Goal: Task Accomplishment & Management: Manage account settings

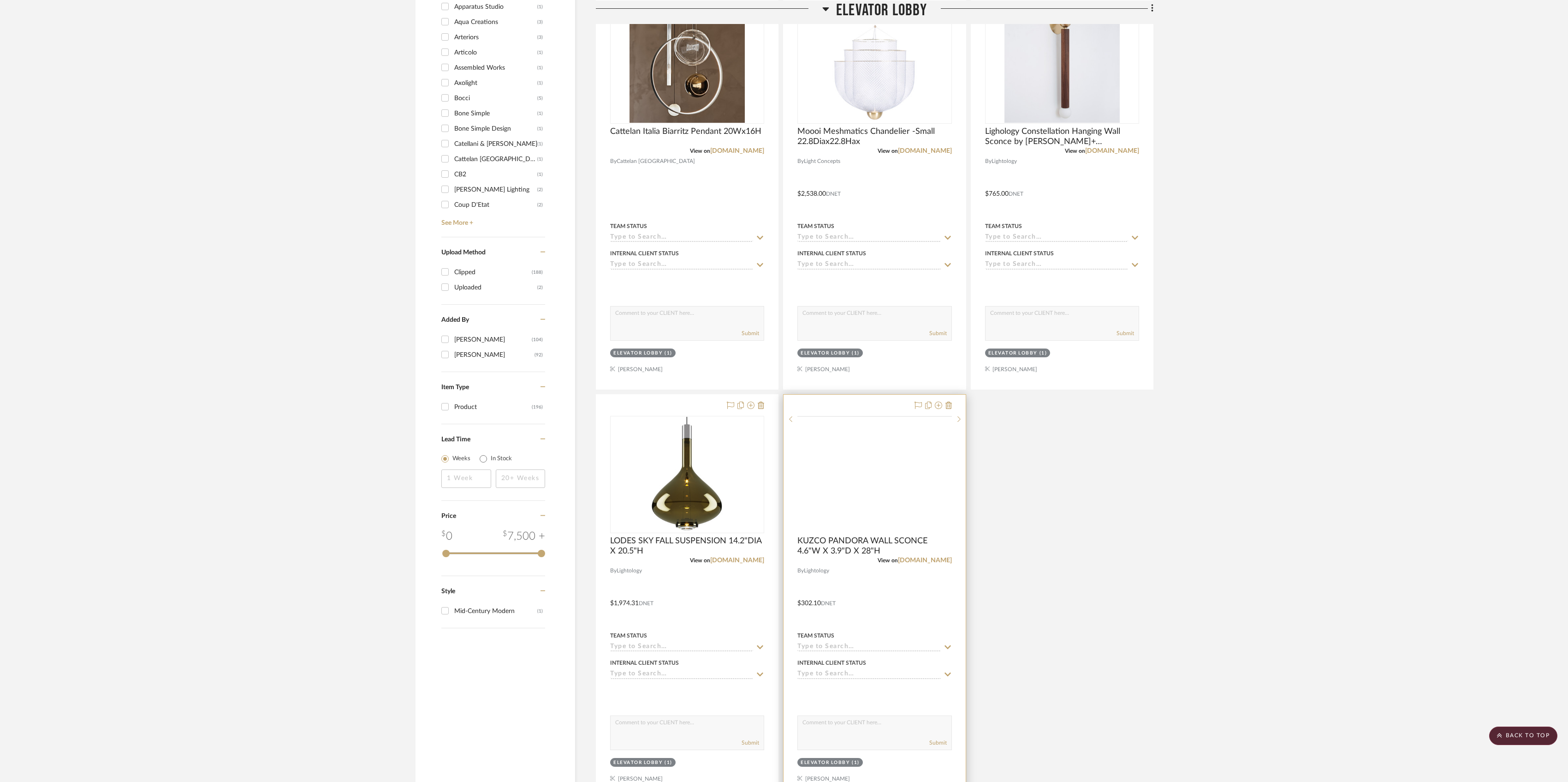
scroll to position [861, 0]
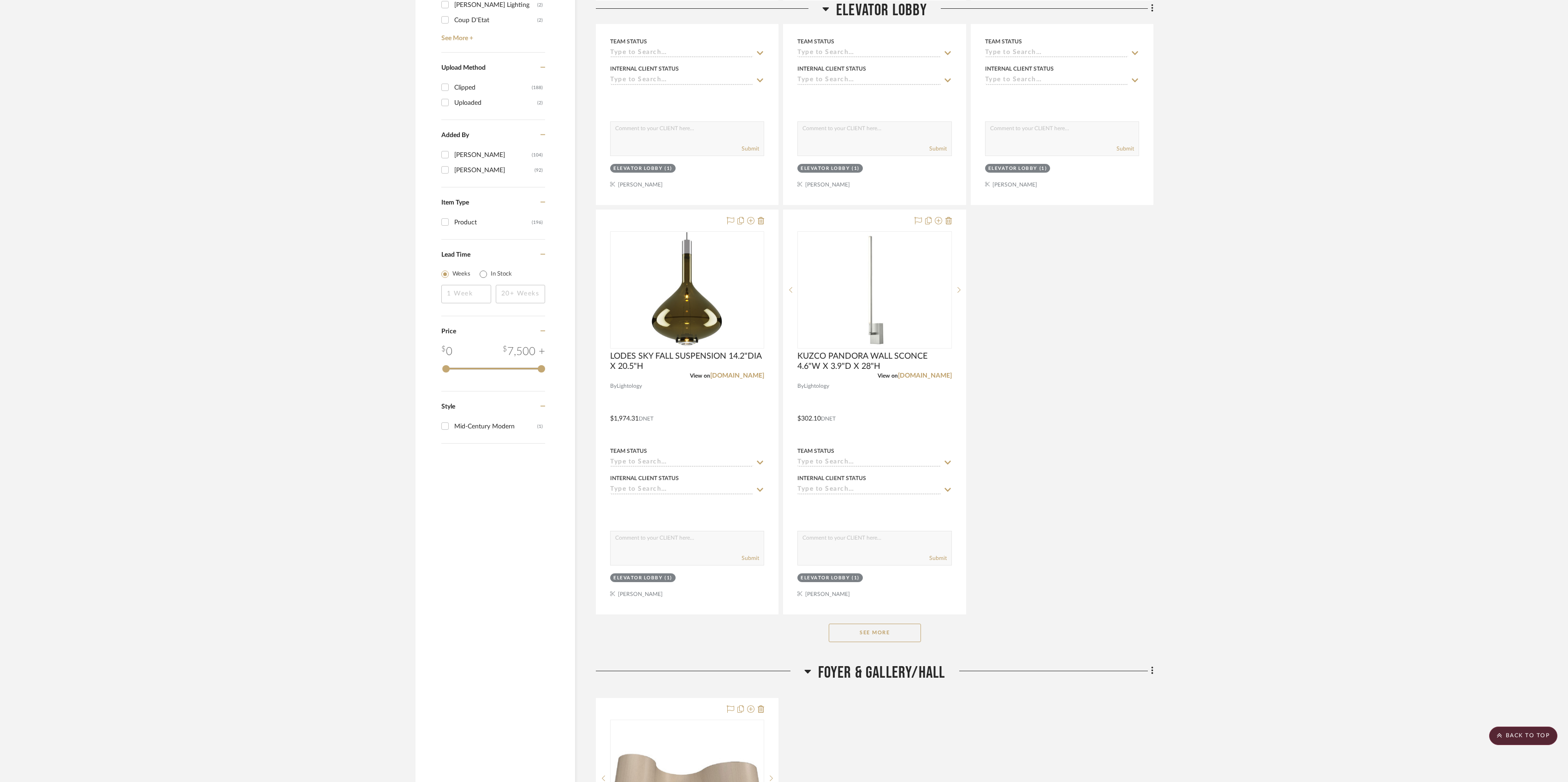
click at [877, 641] on button "See More" at bounding box center [875, 633] width 92 height 18
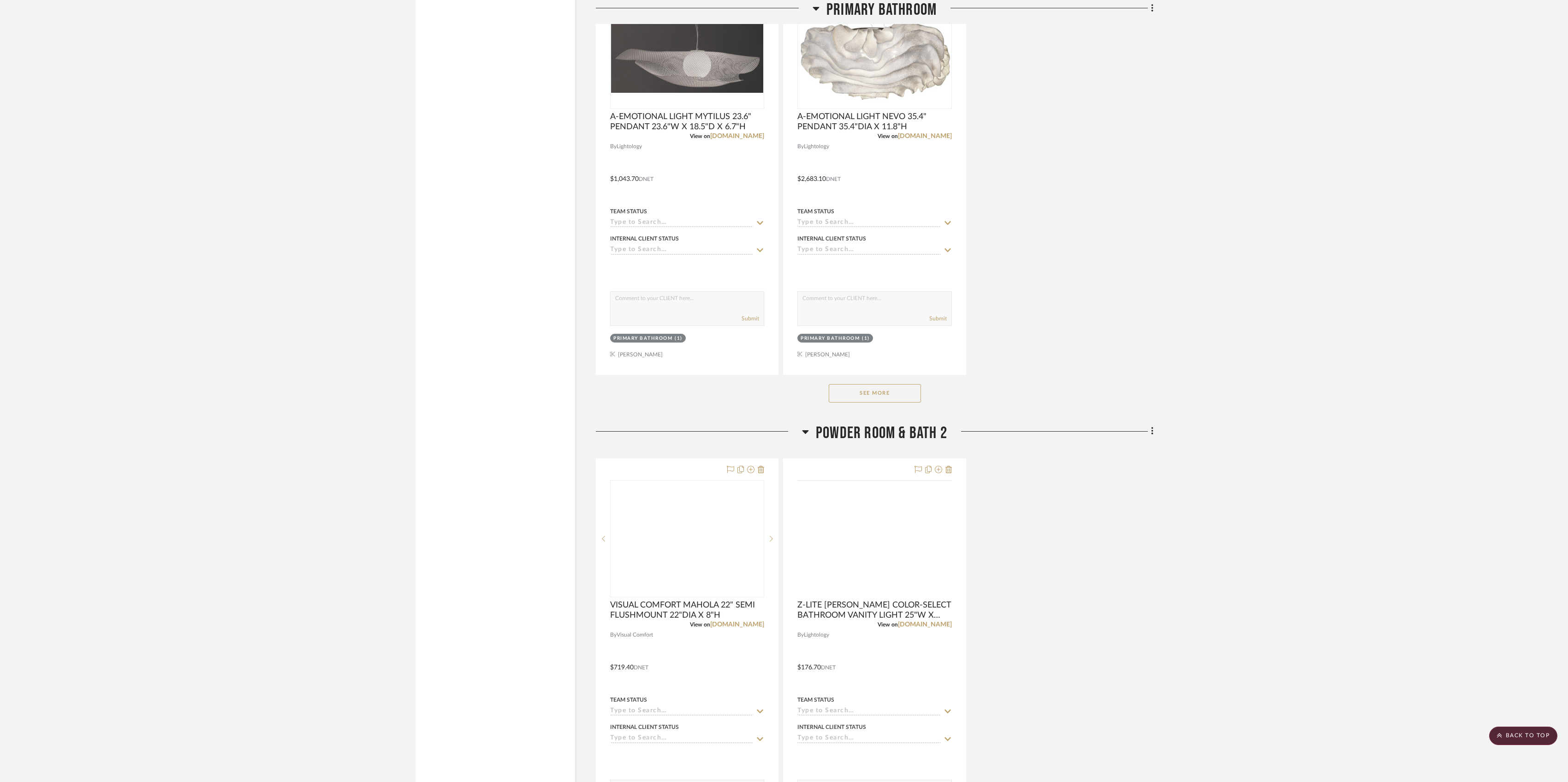
scroll to position [8367, 0]
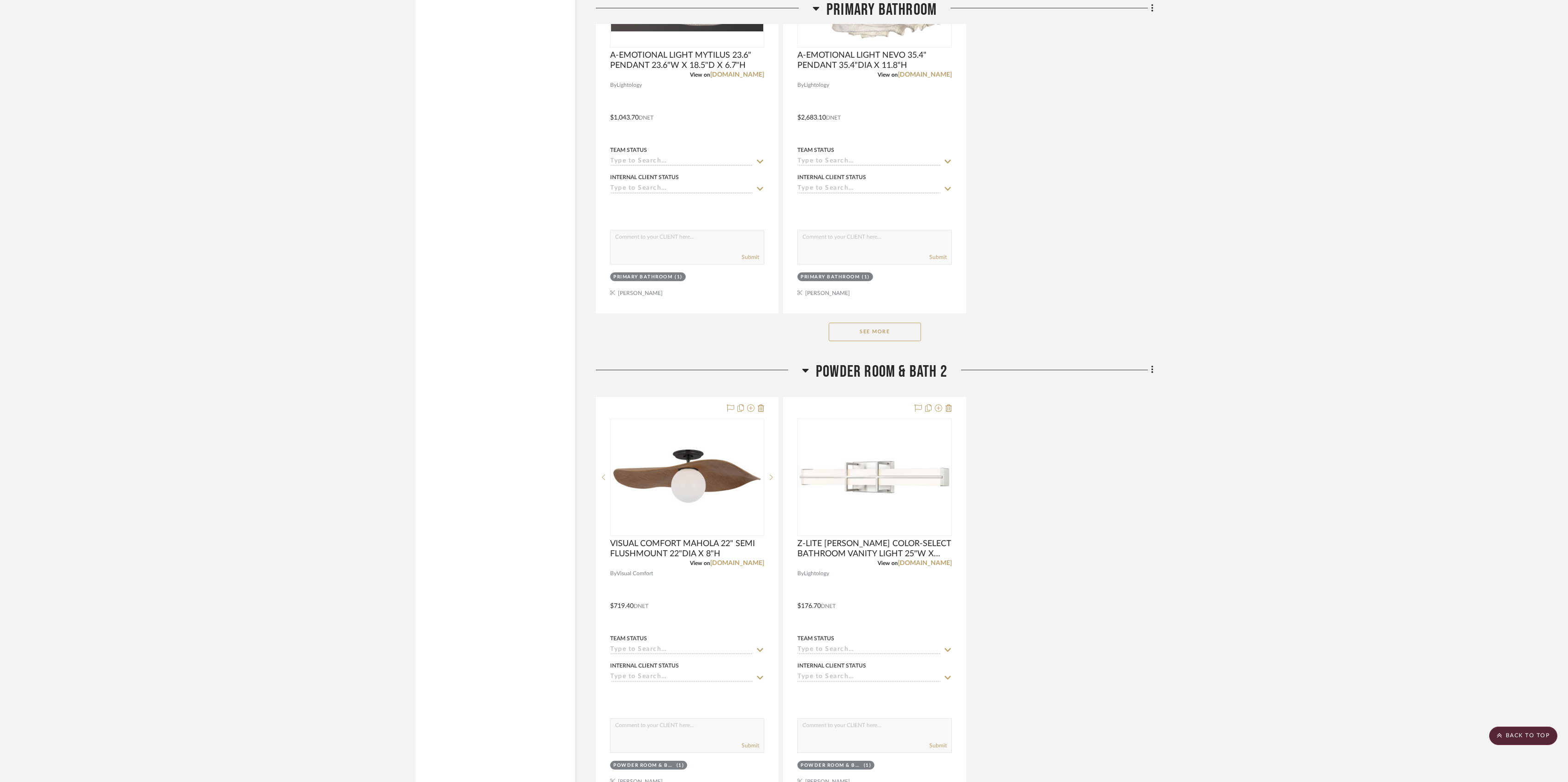
click at [888, 341] on button "See More" at bounding box center [875, 332] width 92 height 18
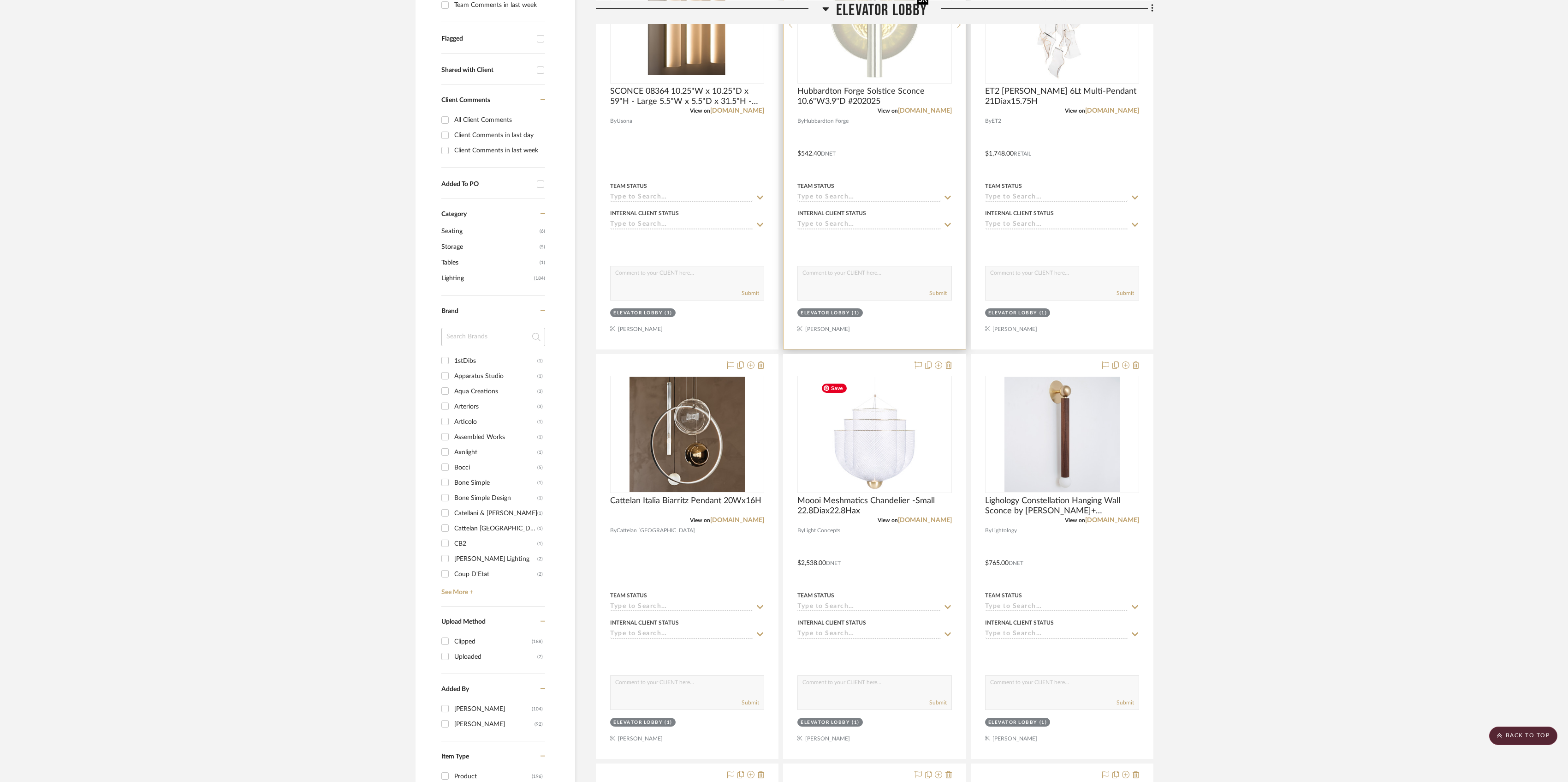
scroll to position [0, 0]
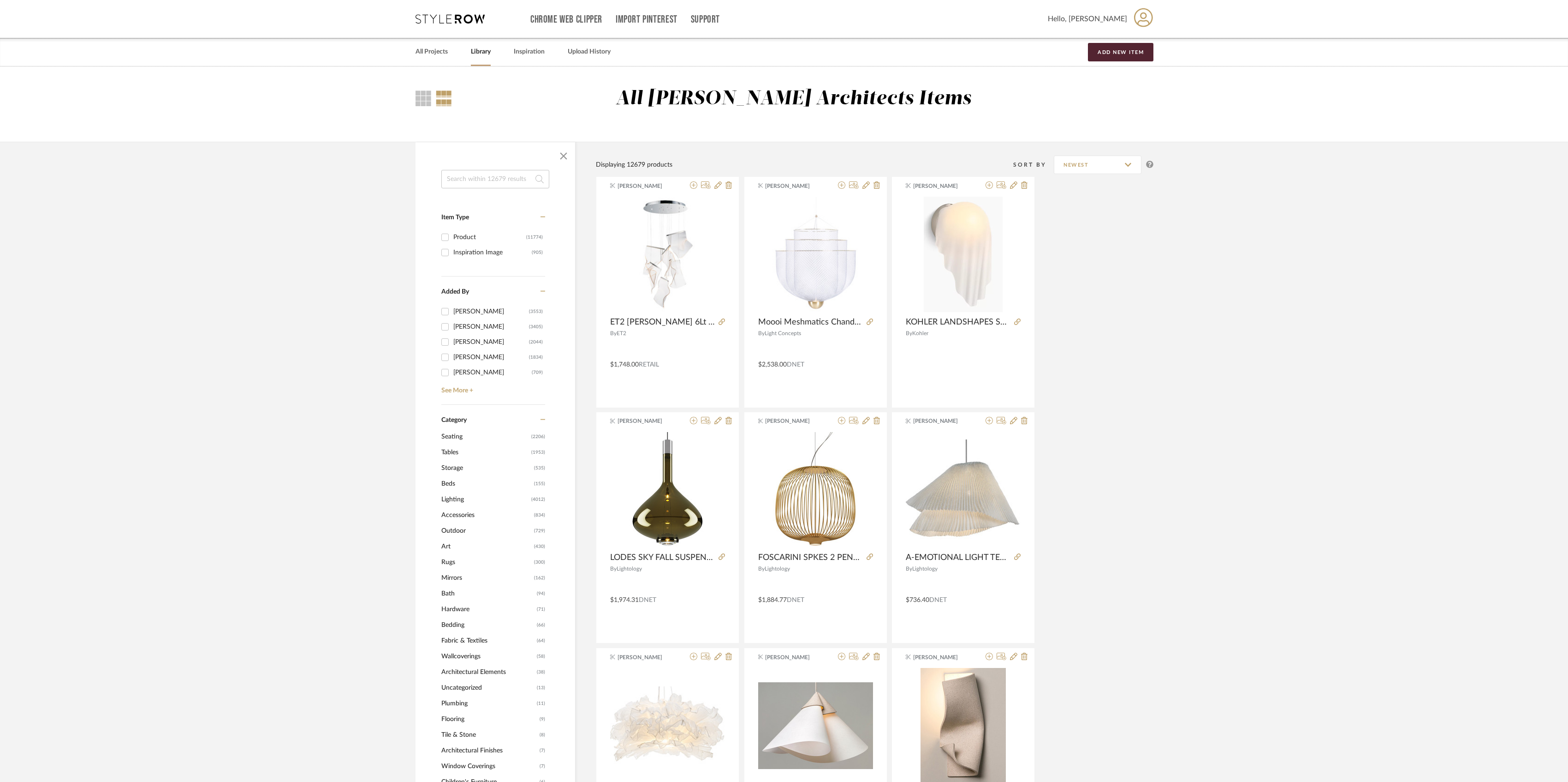
click at [511, 176] on input at bounding box center [496, 179] width 108 height 18
click at [462, 433] on span "Seating" at bounding box center [485, 436] width 88 height 16
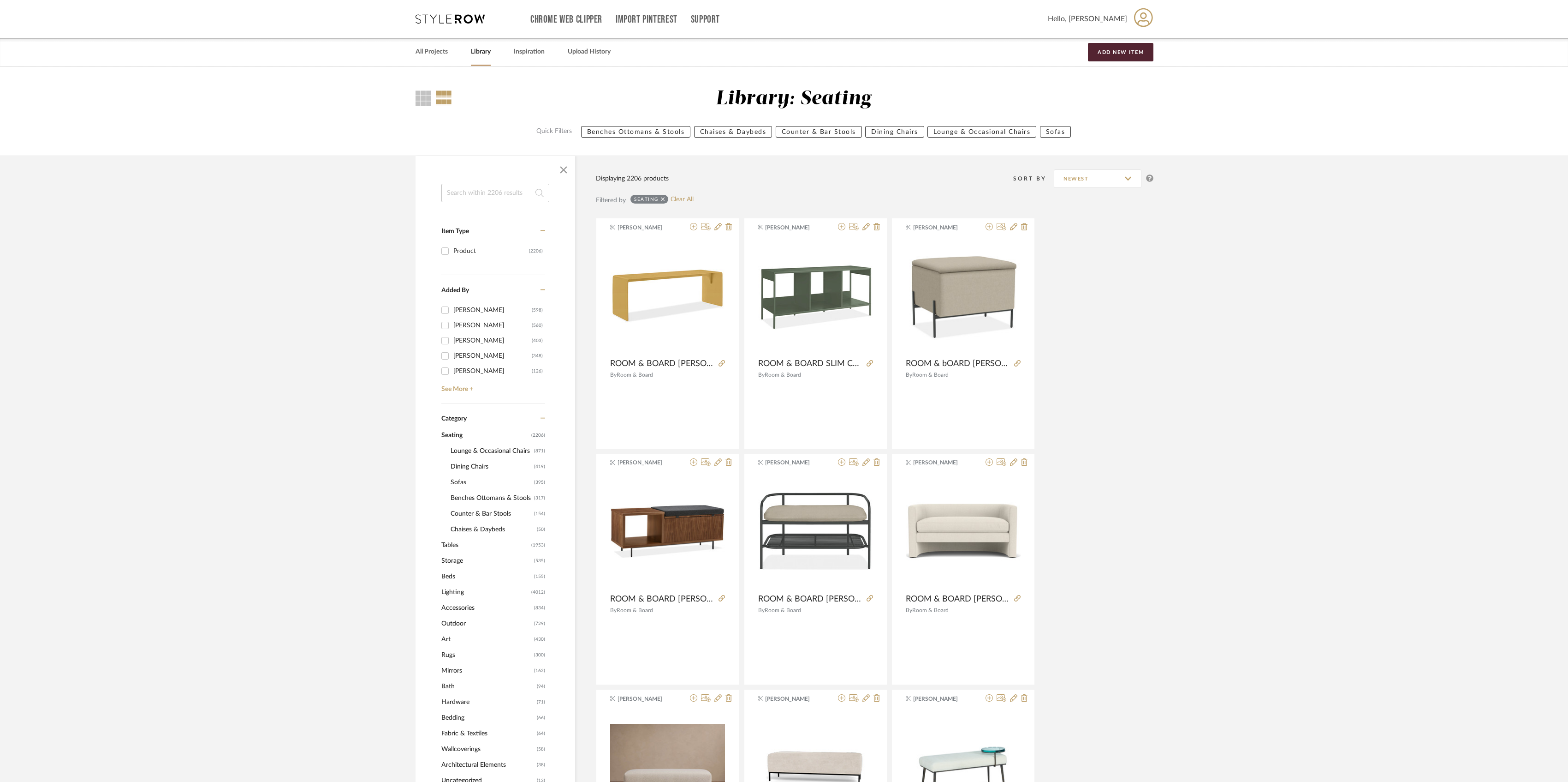
click at [498, 498] on span "Benches Ottomans & Stools" at bounding box center [491, 498] width 81 height 16
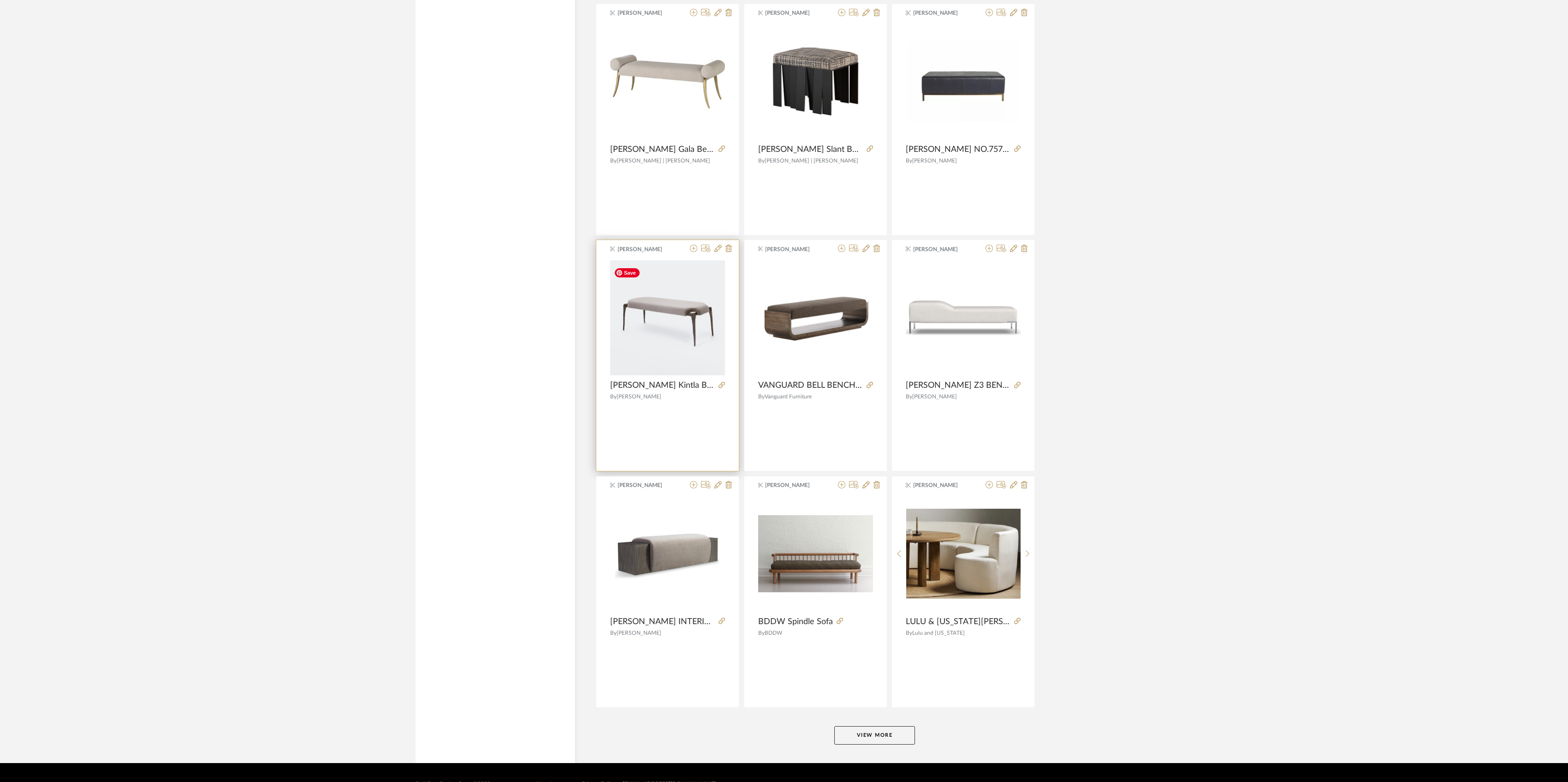
scroll to position [2364, 0]
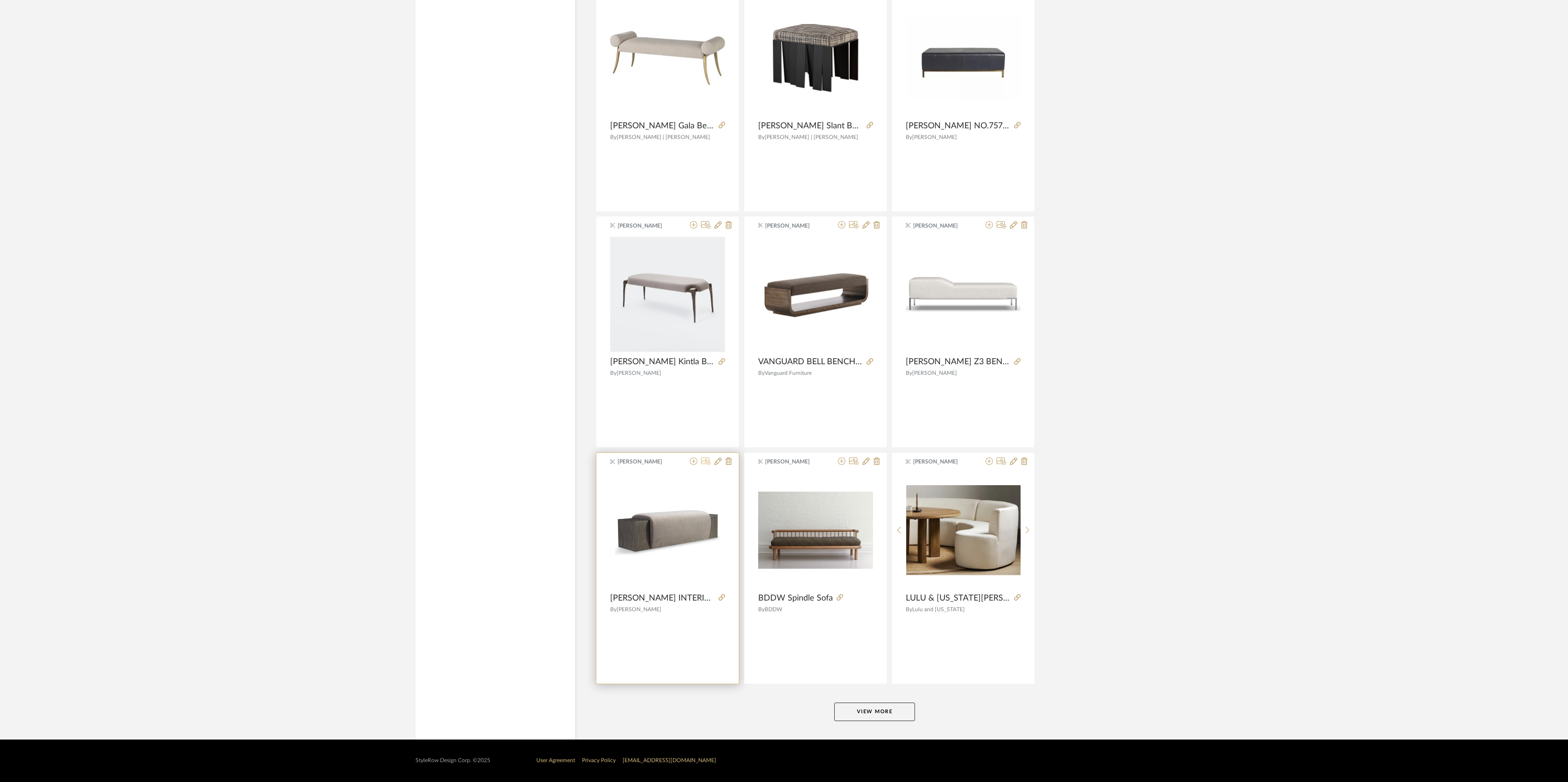
click at [704, 460] on icon at bounding box center [706, 461] width 10 height 7
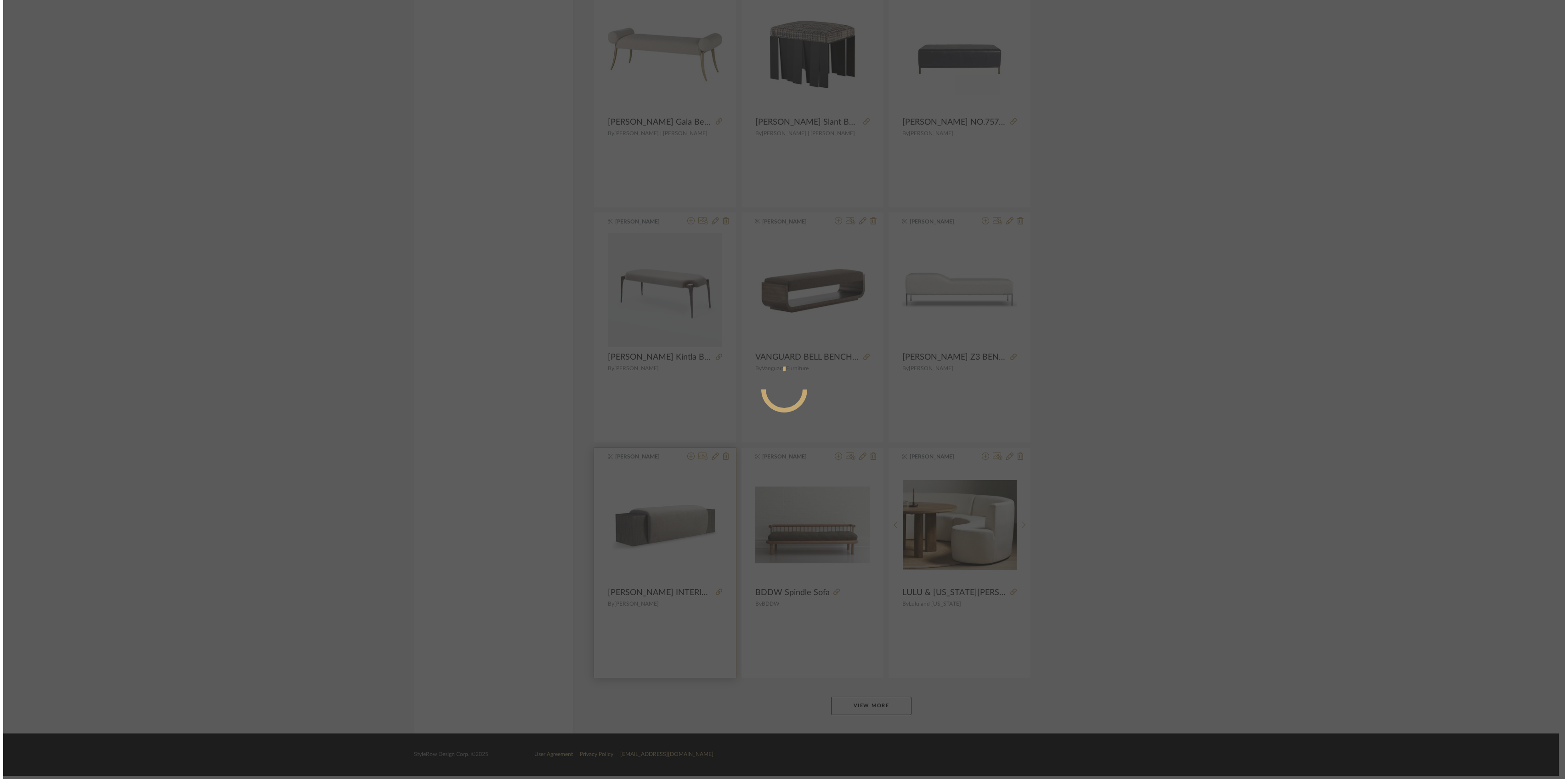
scroll to position [0, 0]
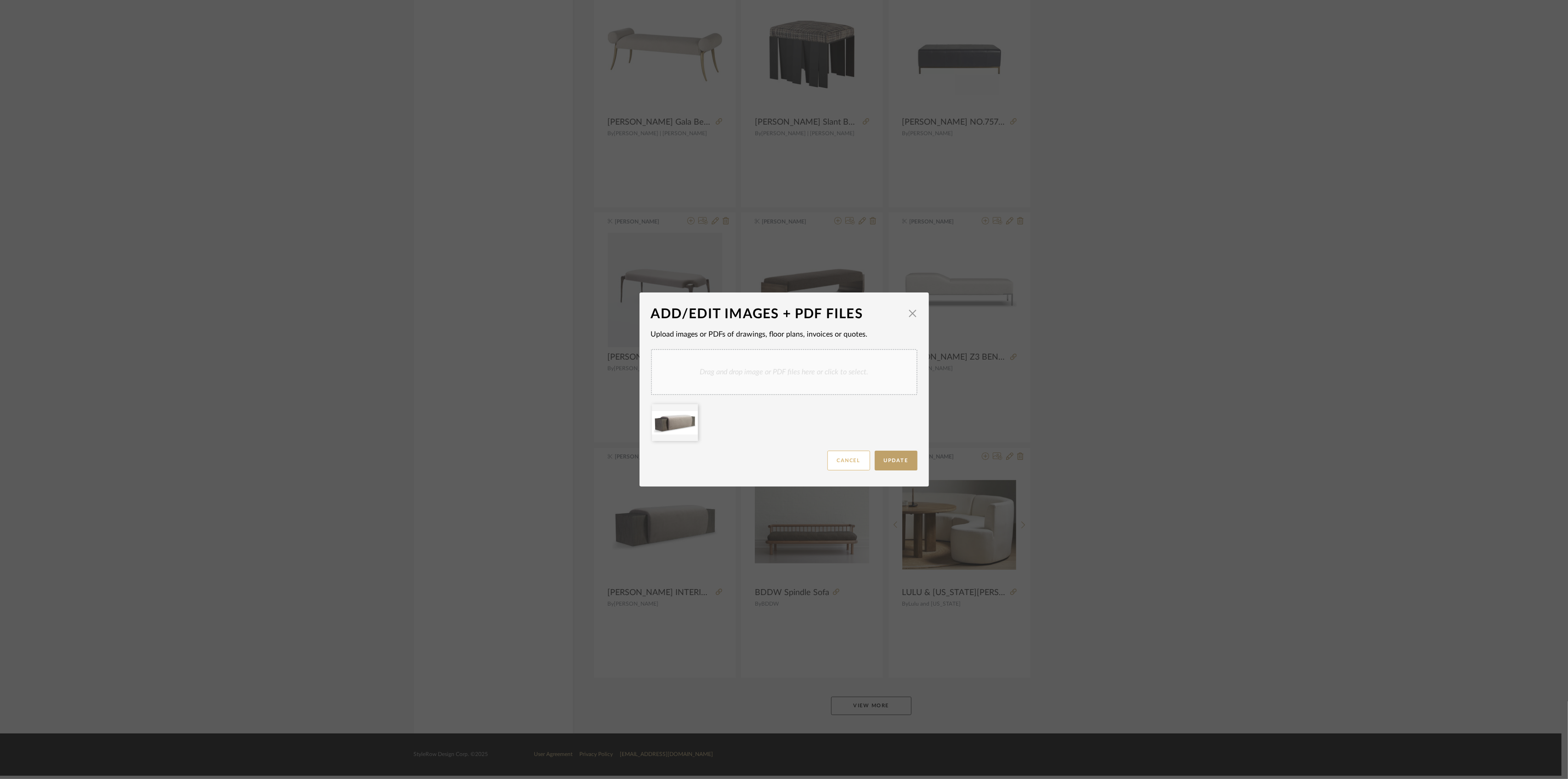
click at [853, 464] on button "Cancel" at bounding box center [849, 460] width 43 height 20
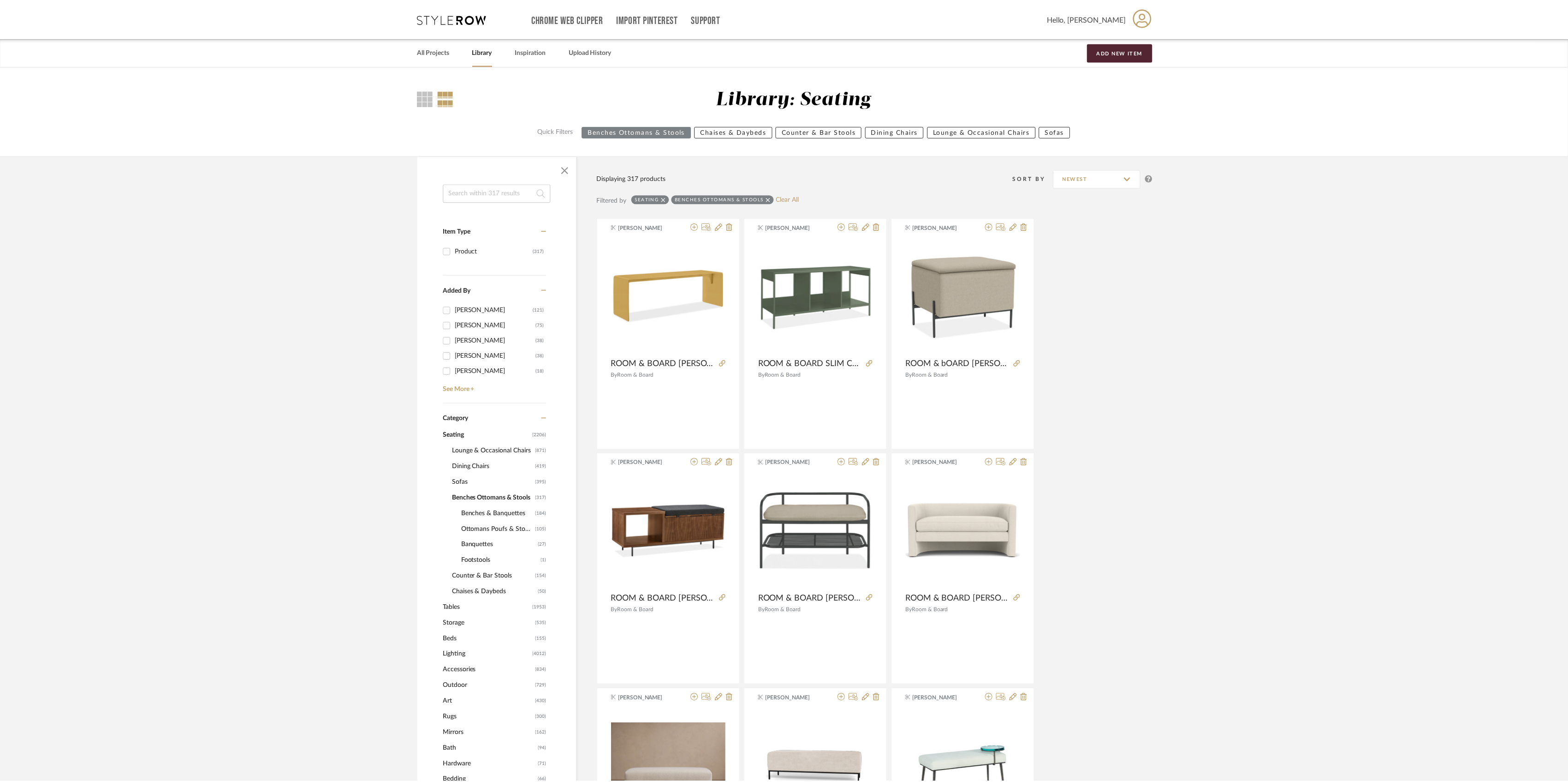
scroll to position [2364, 0]
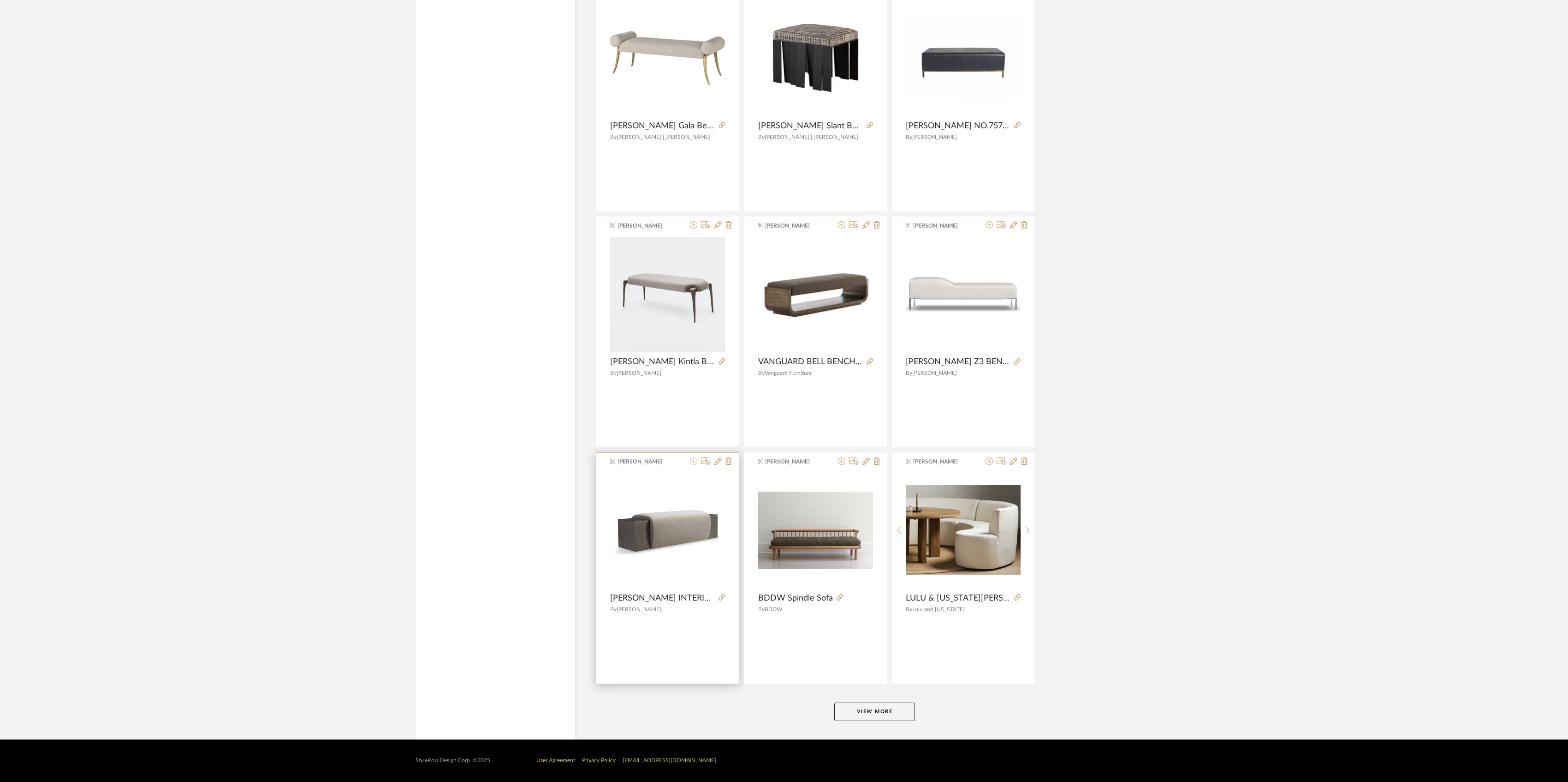
click at [694, 463] on icon at bounding box center [694, 461] width 7 height 7
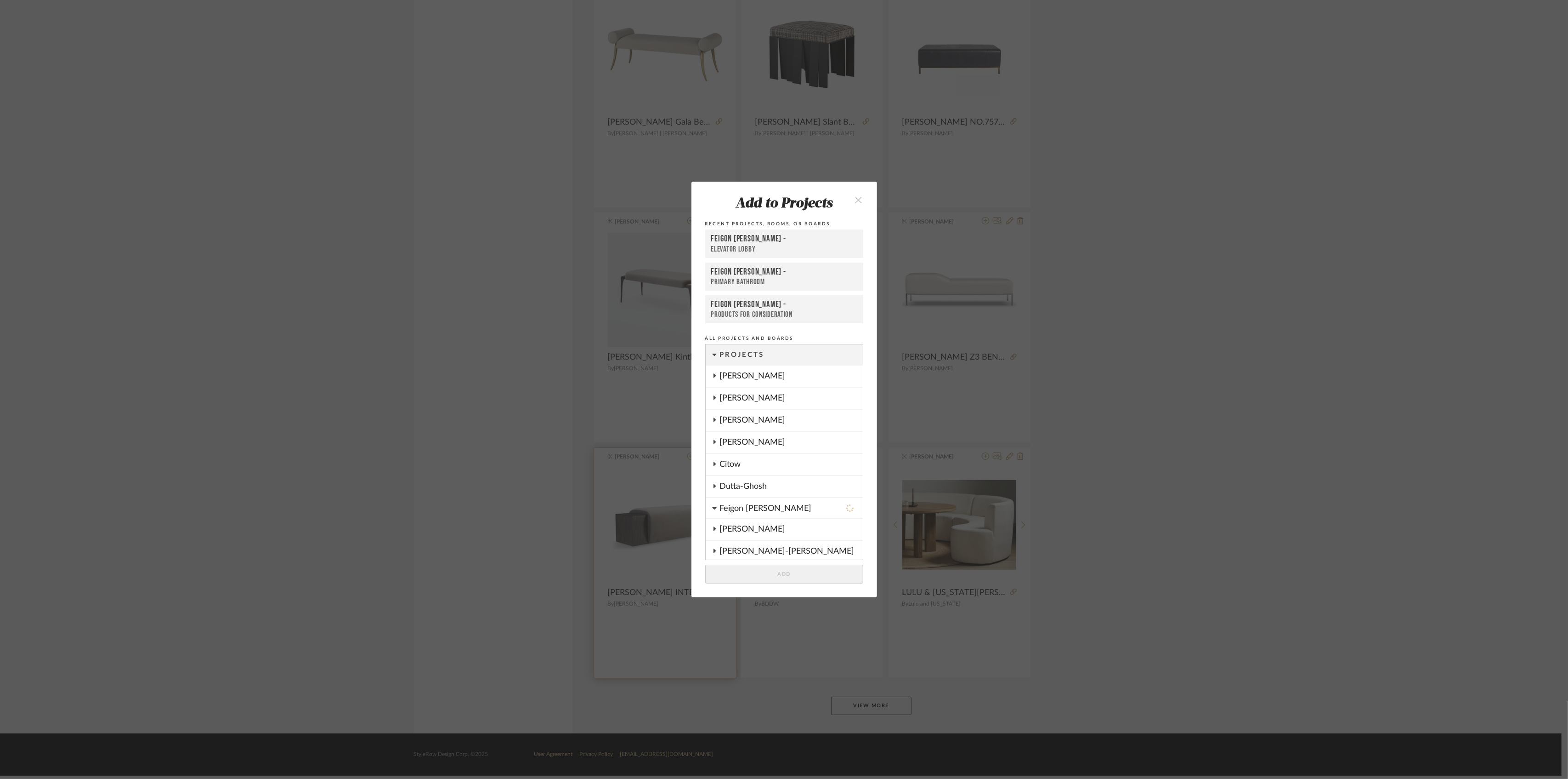
scroll to position [168, 0]
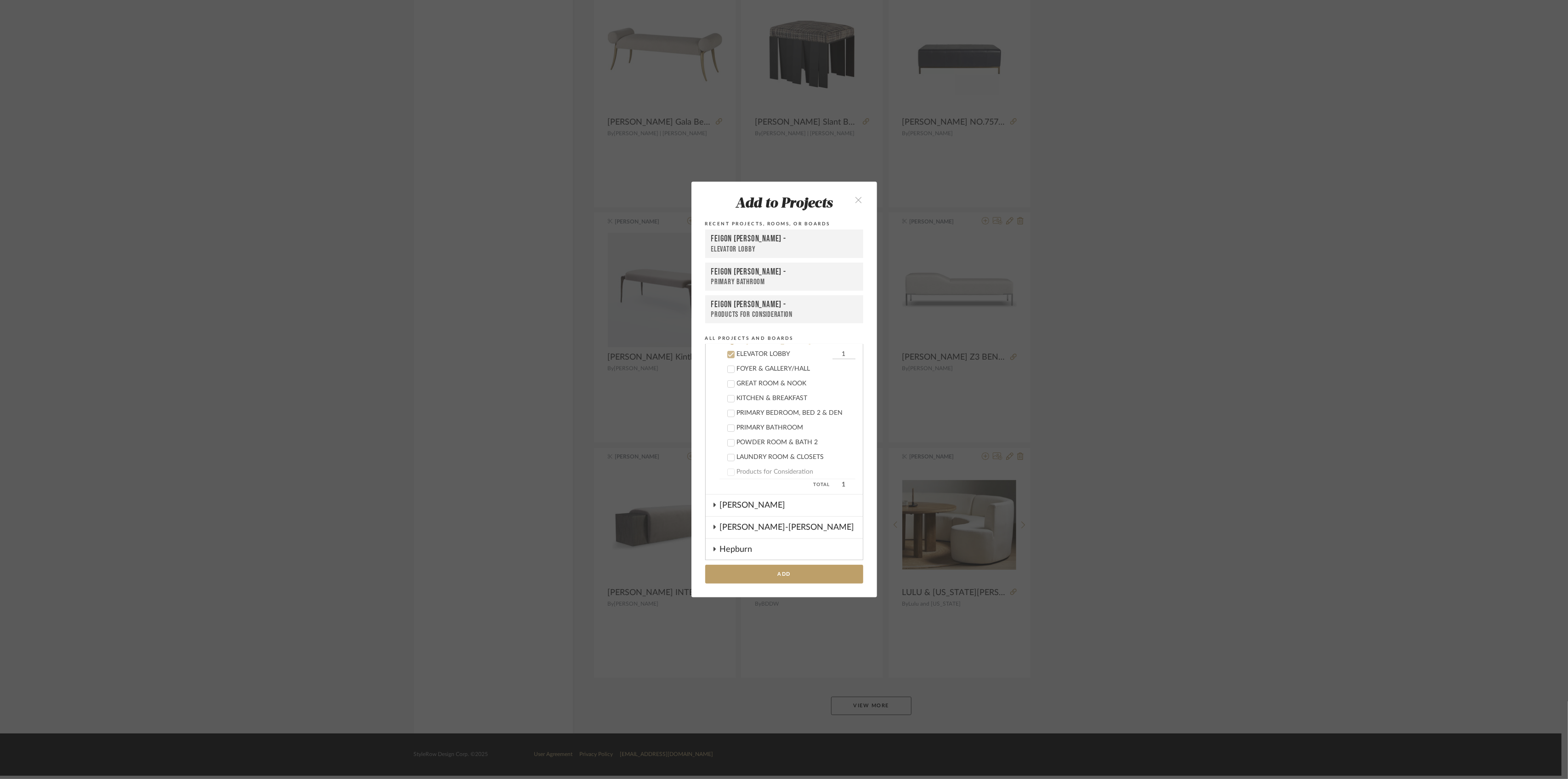
click at [753, 237] on div "Feigon Bialer -" at bounding box center [784, 239] width 146 height 11
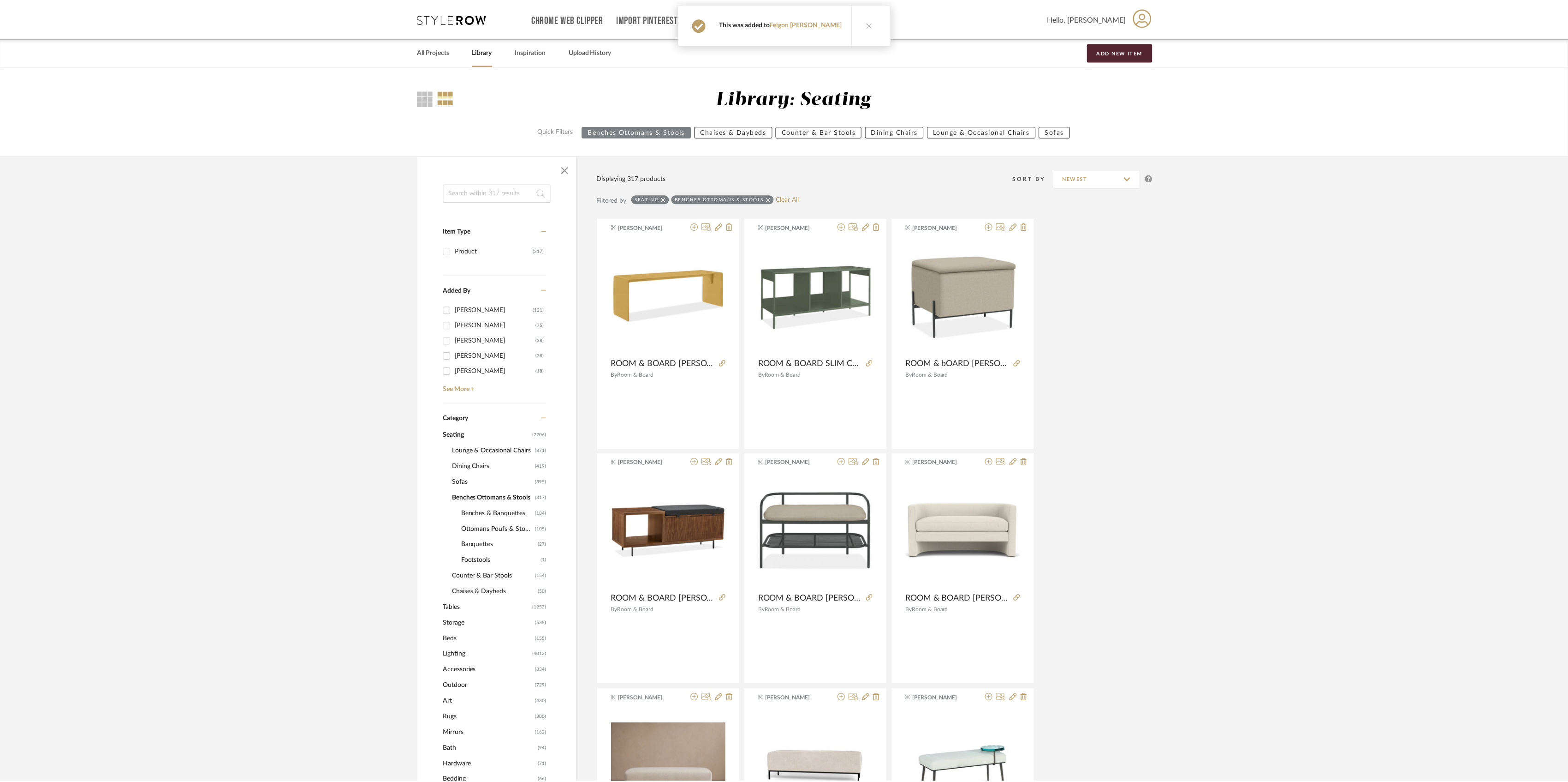
scroll to position [2364, 0]
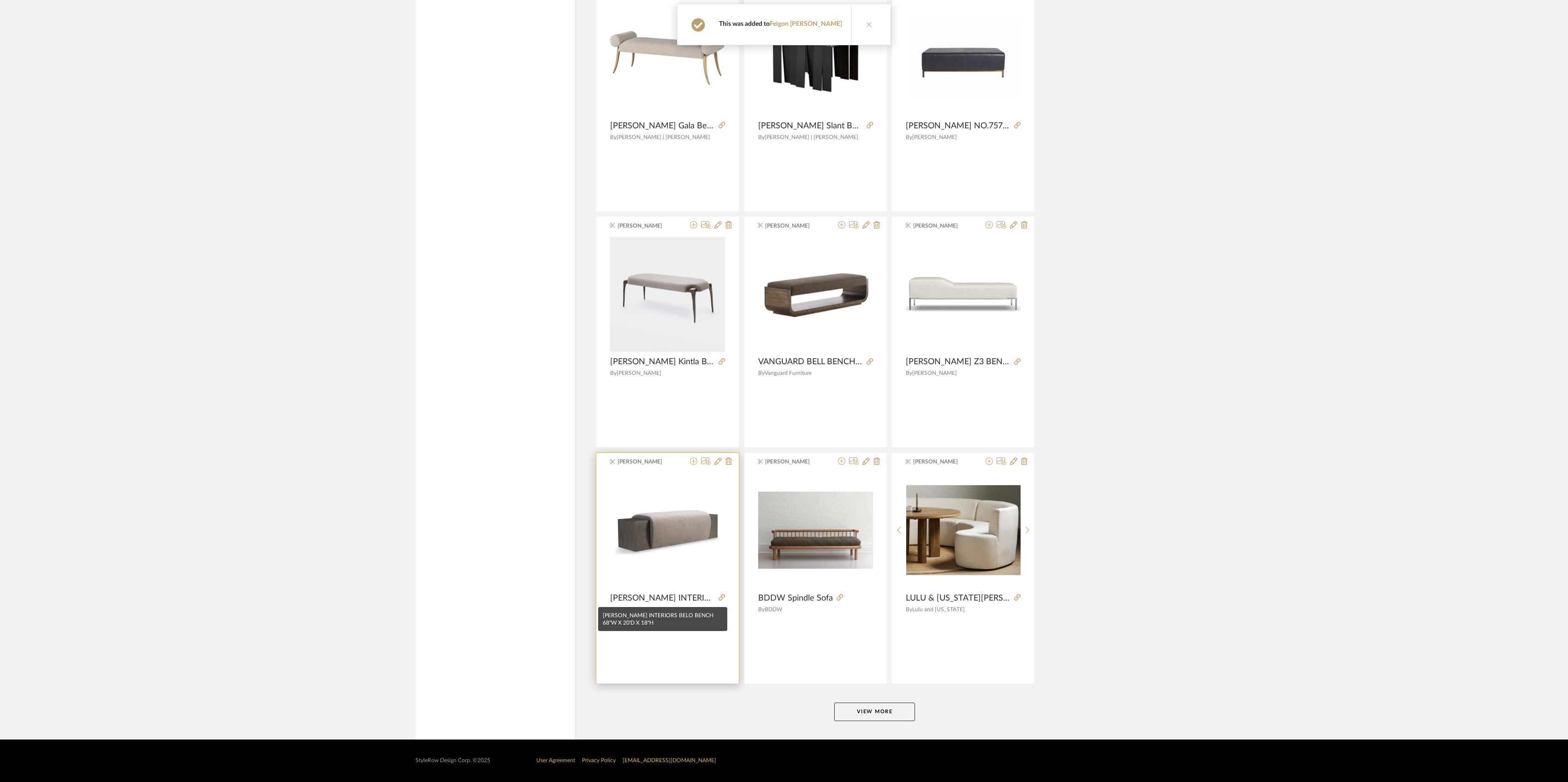
click at [667, 597] on span "[PERSON_NAME] INTERIORS BELO BENCH 68"W X 20'D X 18"H" at bounding box center [662, 597] width 105 height 10
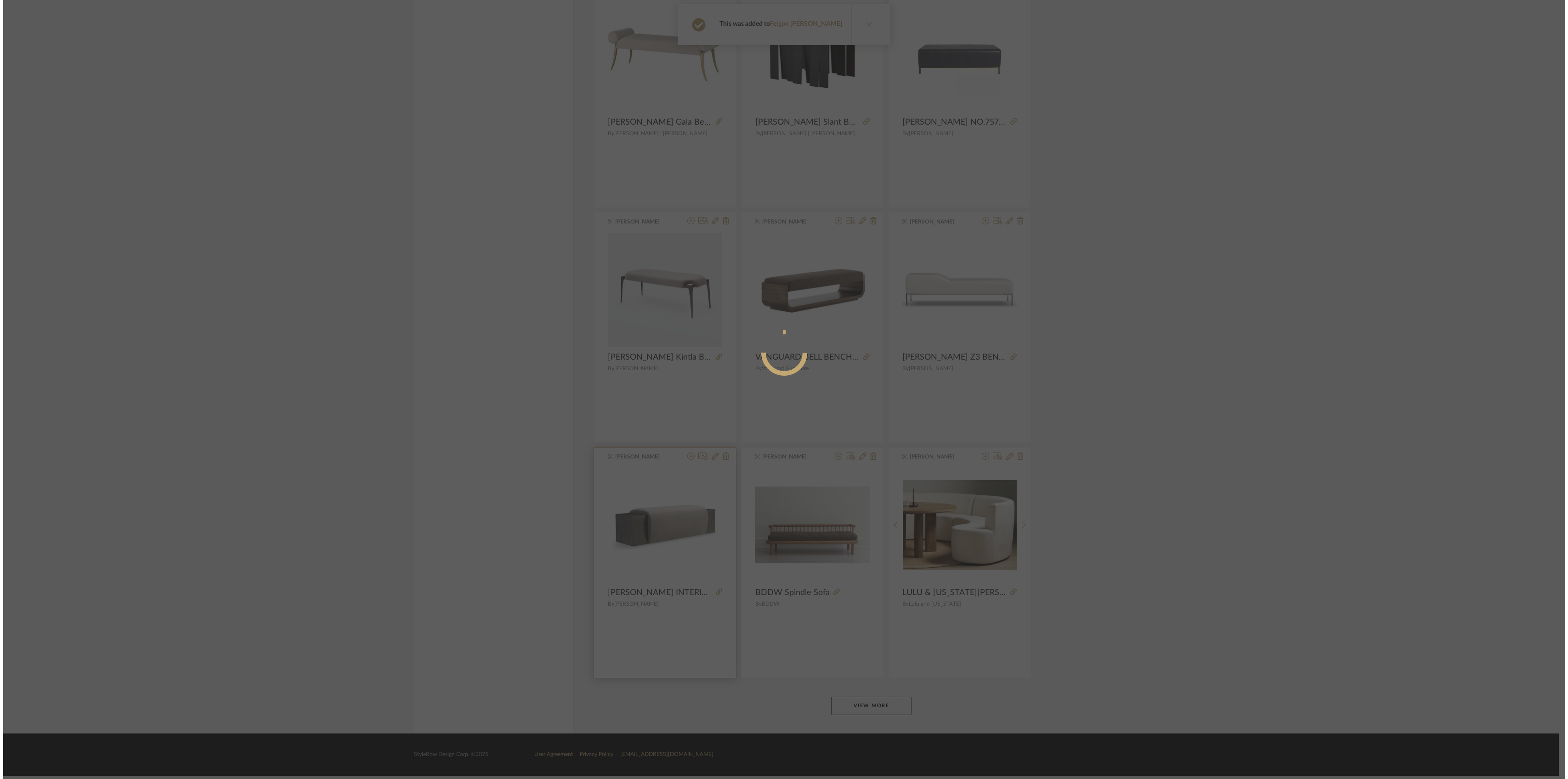
scroll to position [0, 0]
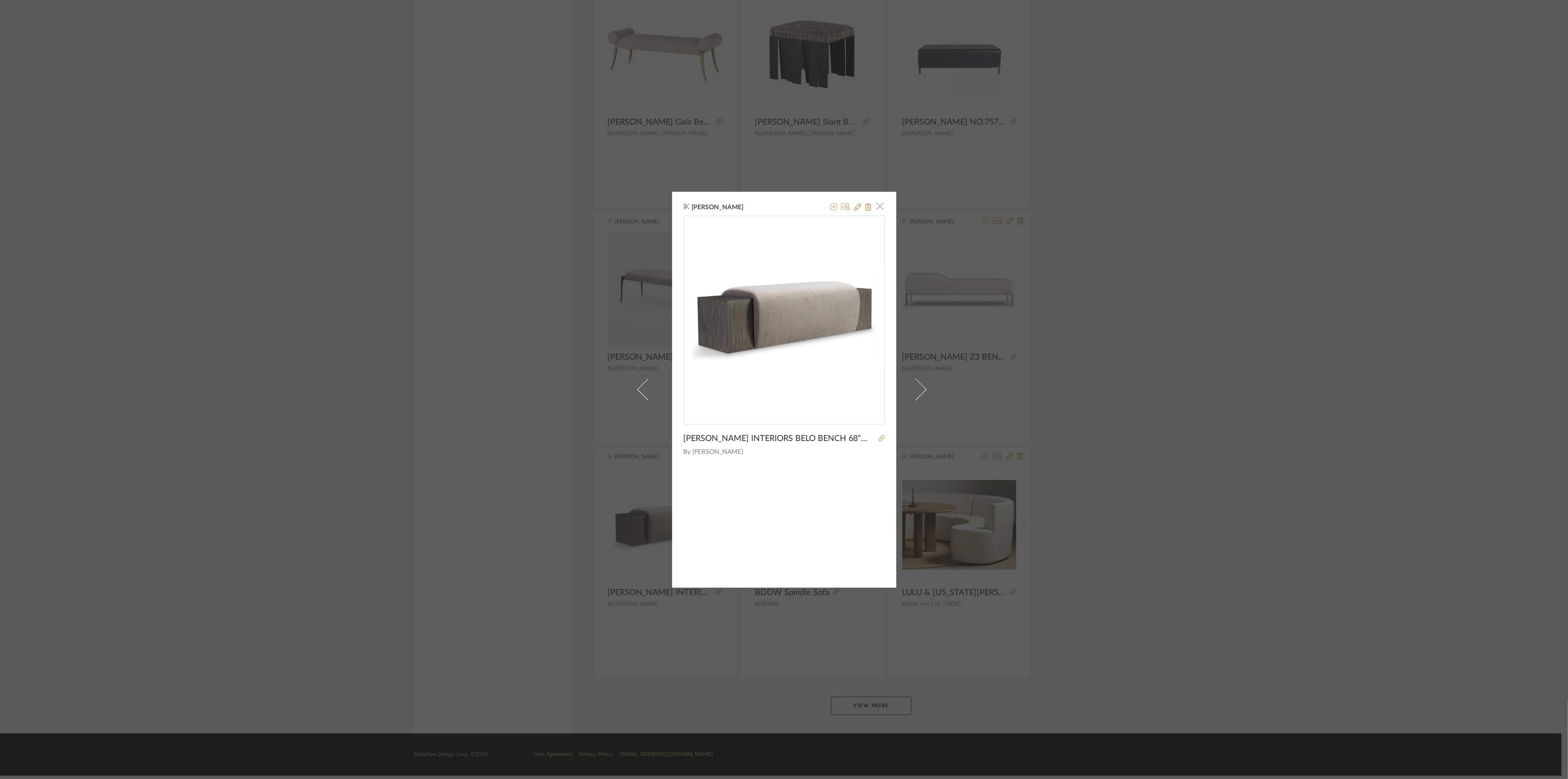
click at [878, 201] on span "button" at bounding box center [881, 206] width 18 height 18
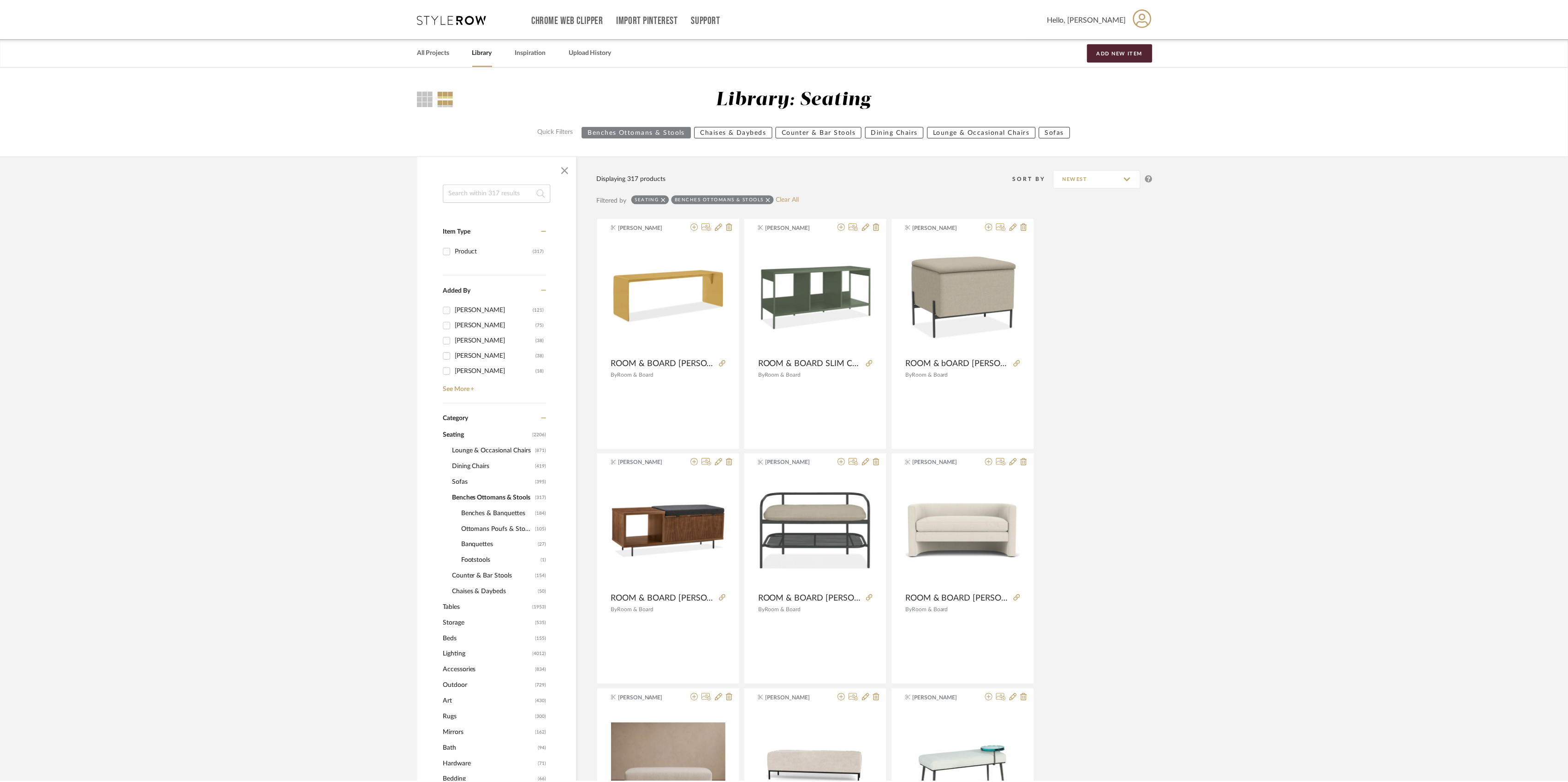
scroll to position [2364, 0]
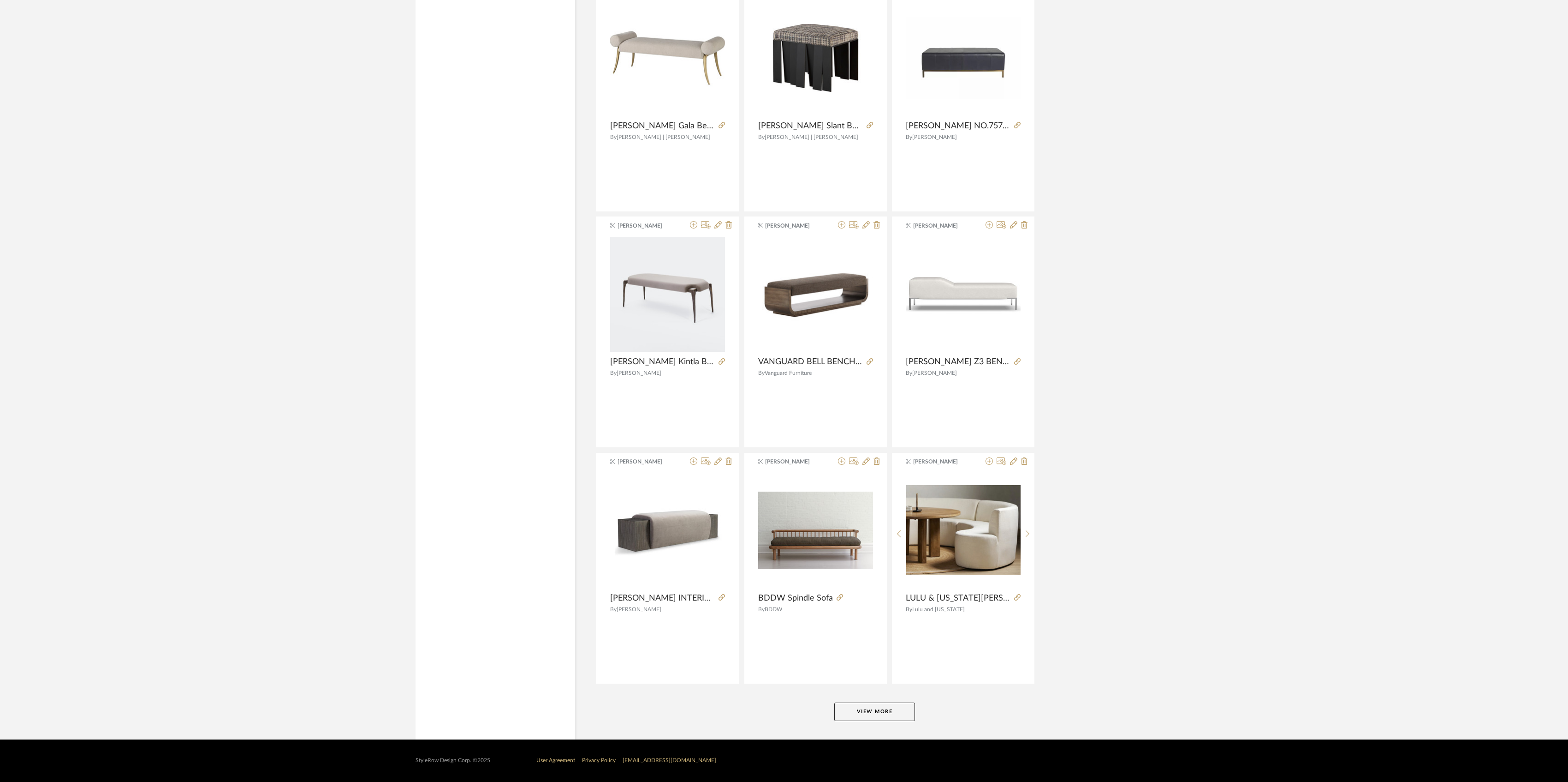
click at [897, 711] on button "View More" at bounding box center [875, 712] width 80 height 18
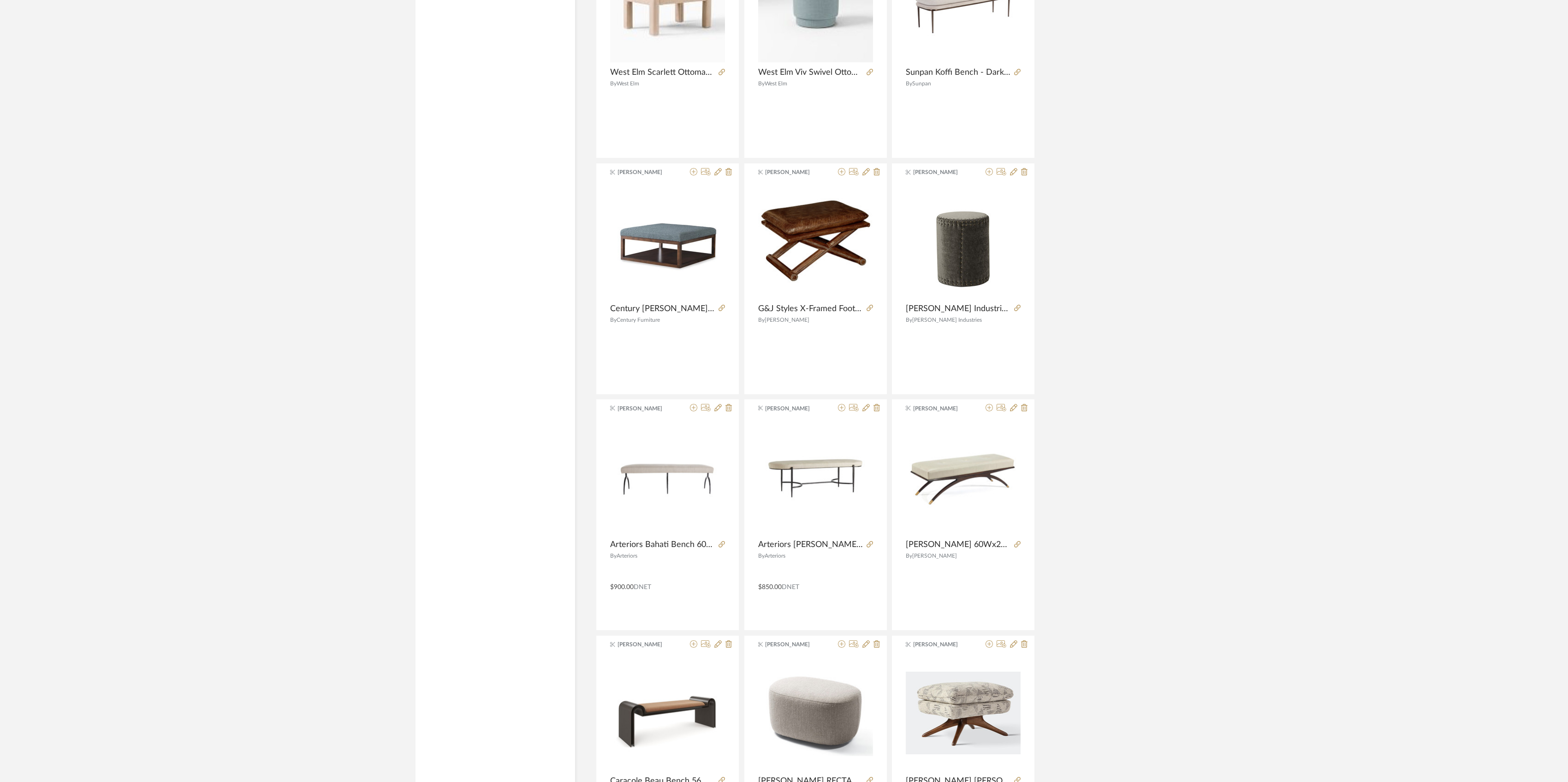
scroll to position [3903, 0]
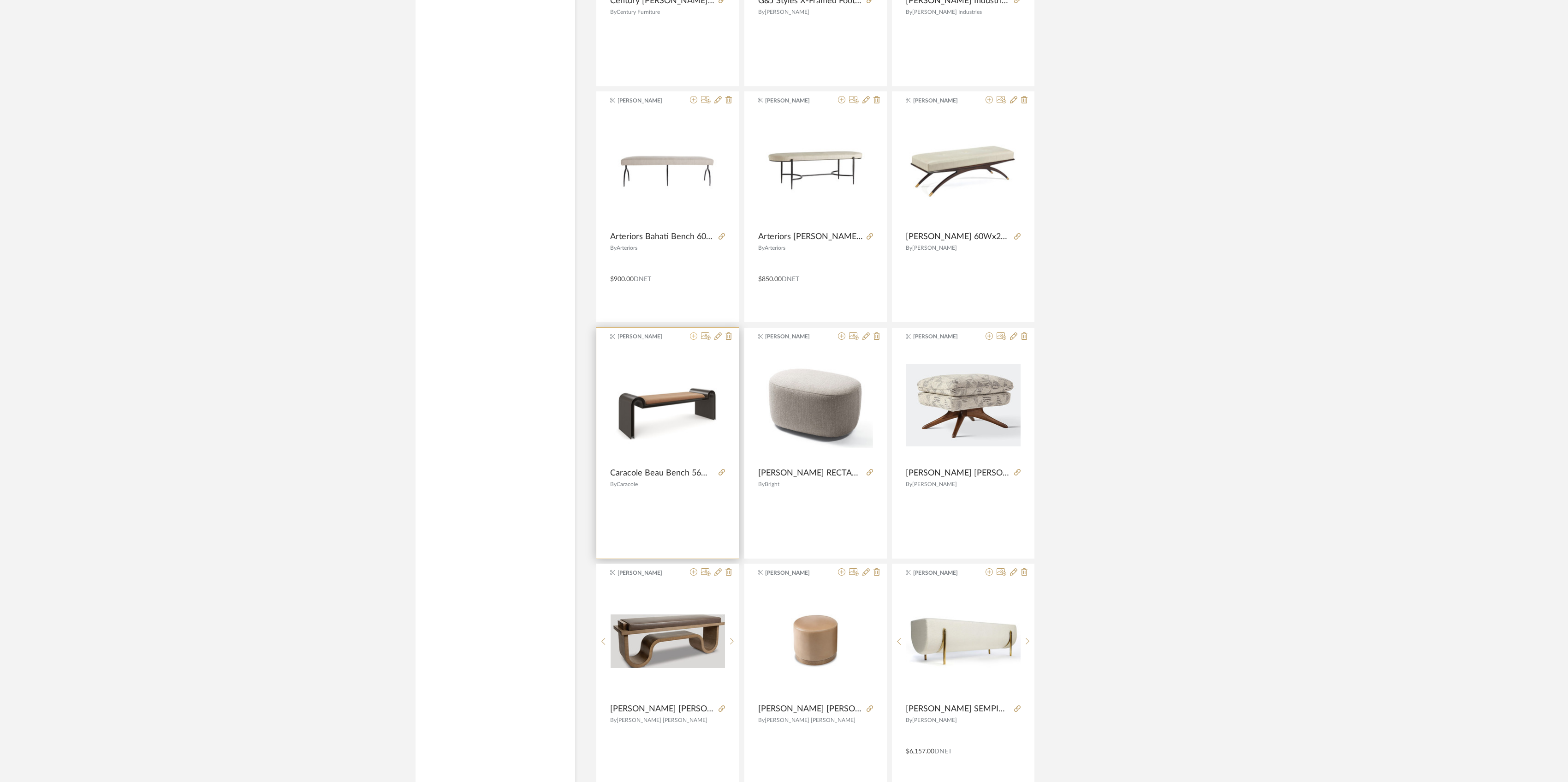
click at [693, 339] on icon at bounding box center [694, 336] width 7 height 7
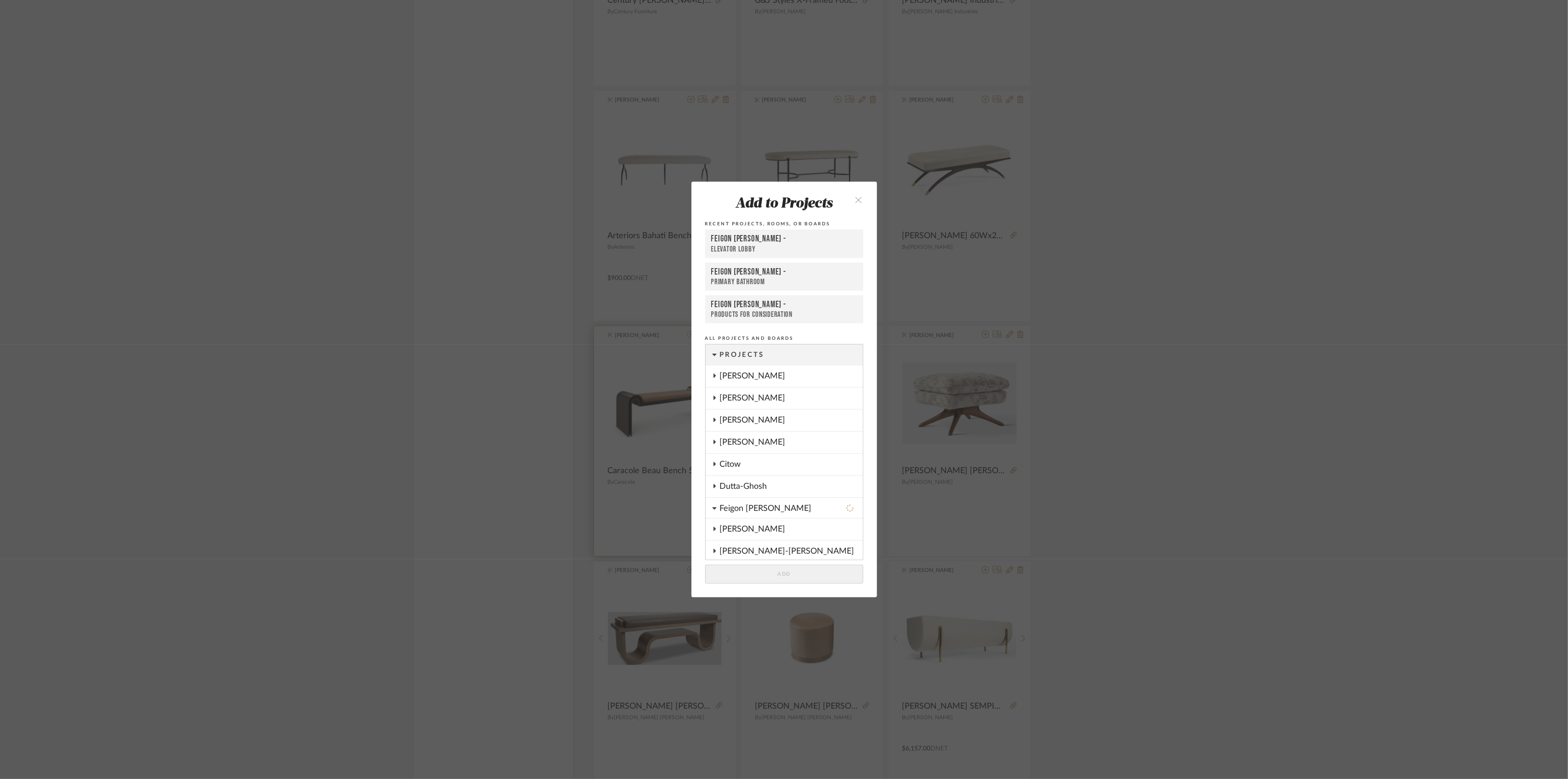
scroll to position [168, 0]
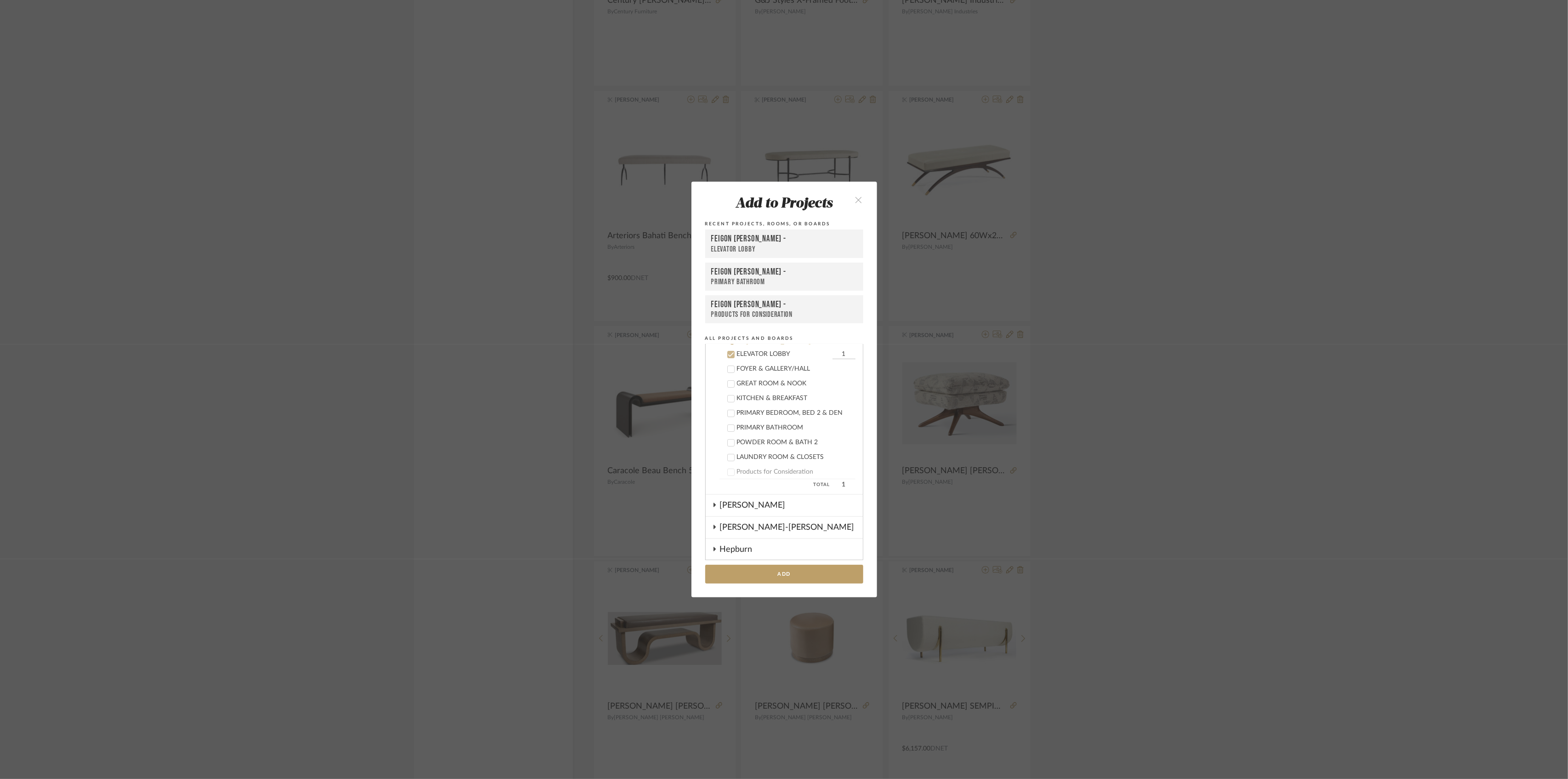
click at [770, 244] on div "ELEVATOR LOBBY" at bounding box center [784, 249] width 146 height 10
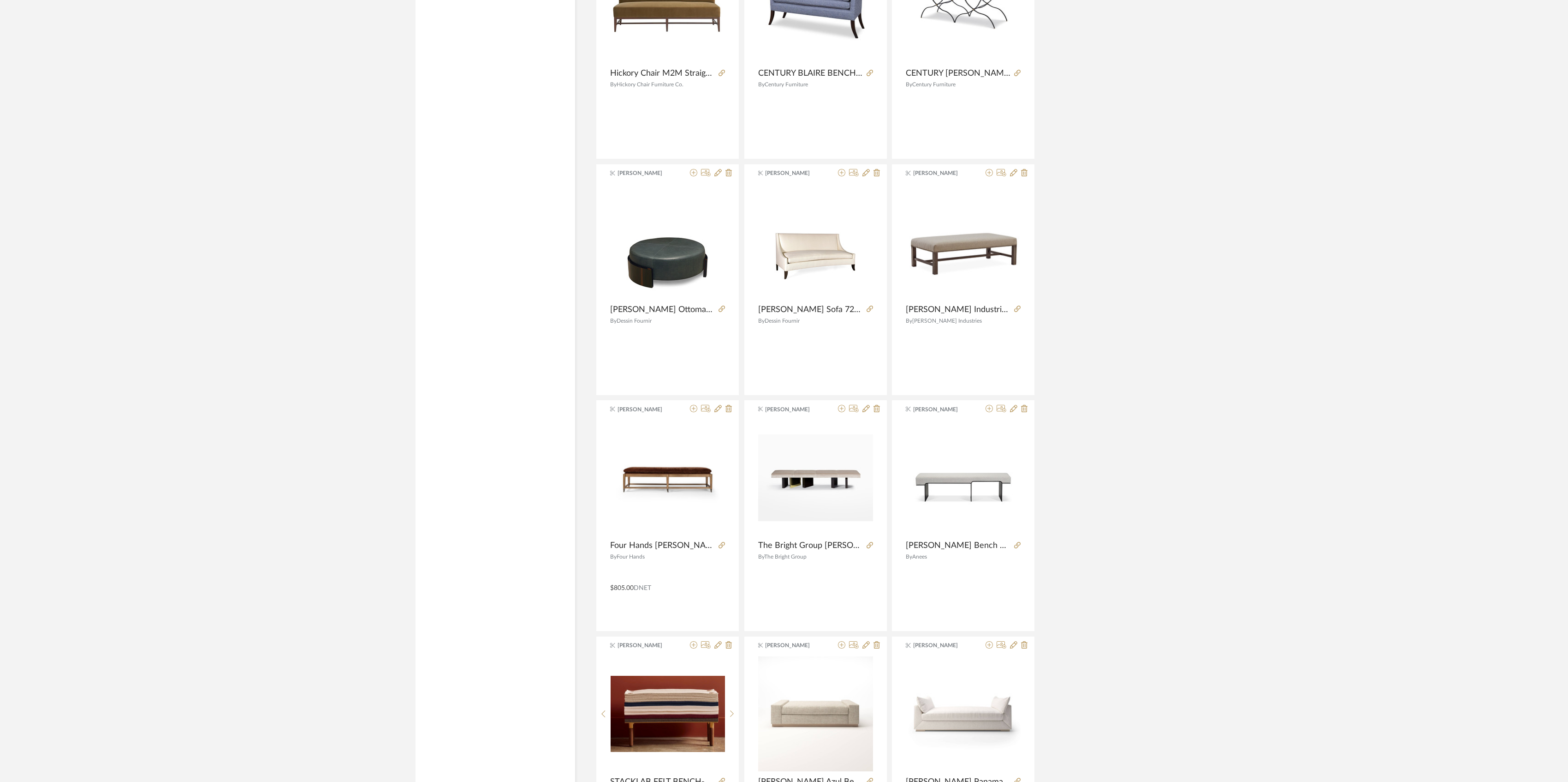
scroll to position [5201, 0]
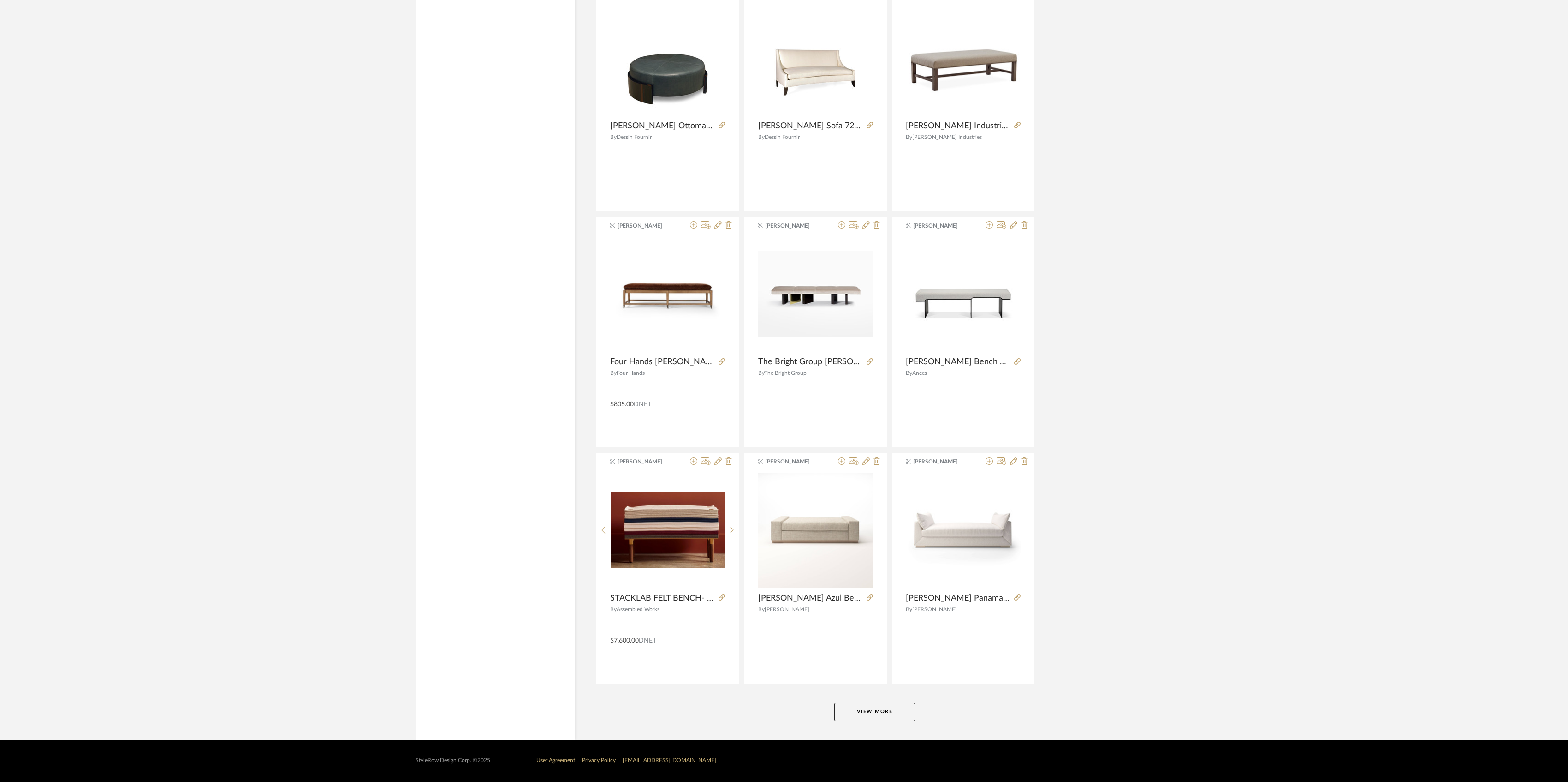
click at [905, 707] on button "View More" at bounding box center [875, 712] width 80 height 18
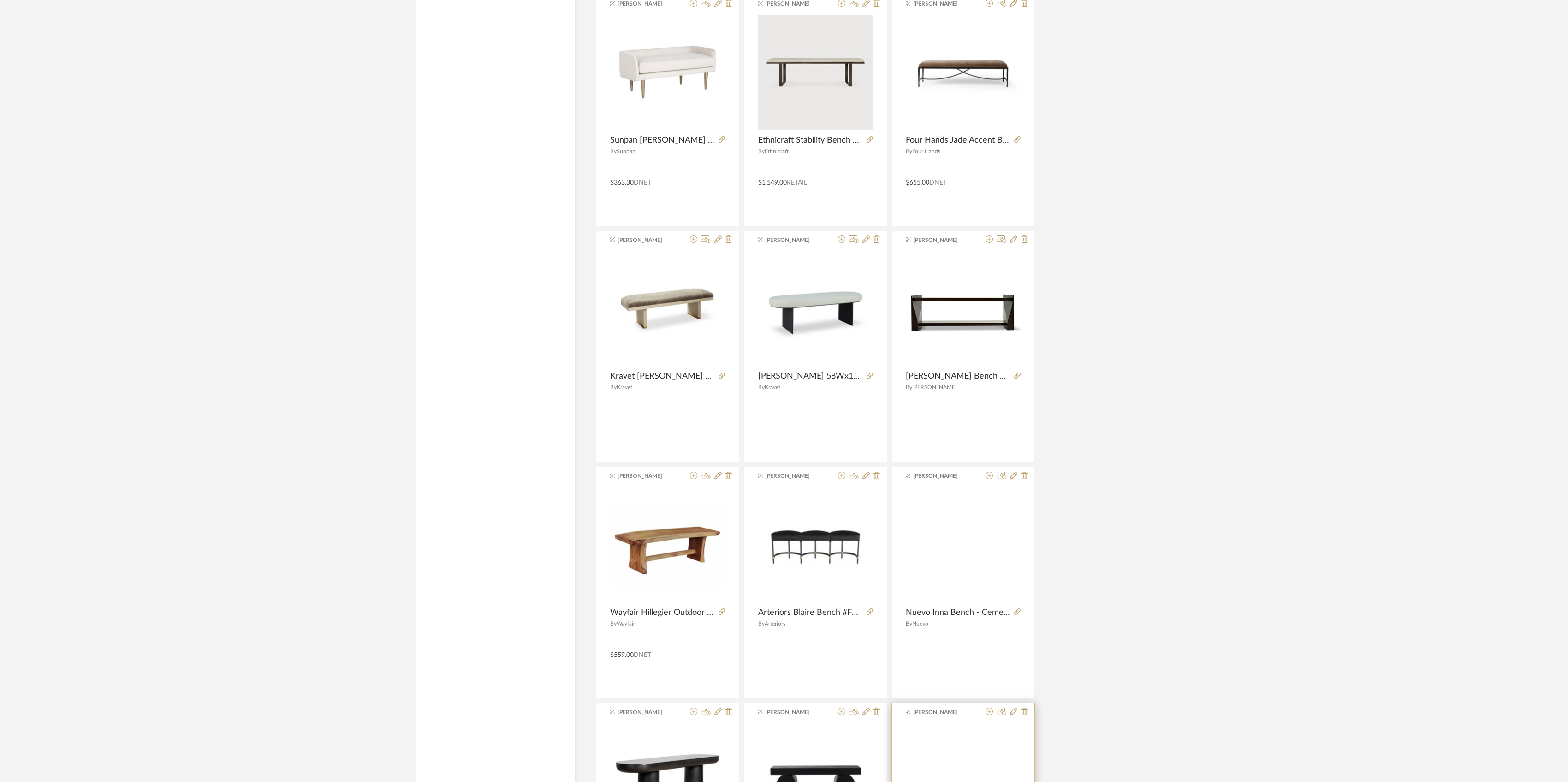
scroll to position [6369, 0]
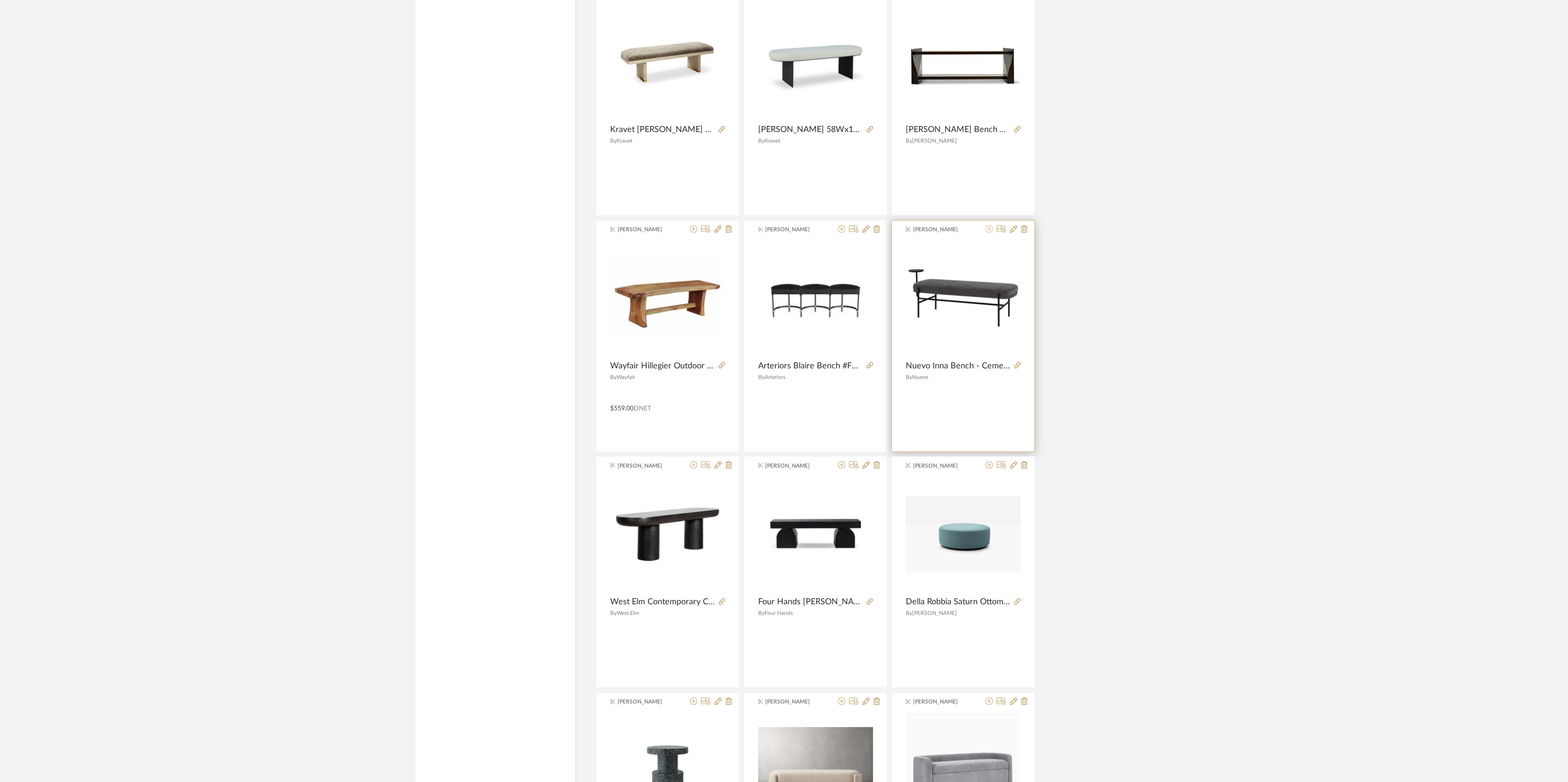
click at [989, 232] on icon at bounding box center [989, 229] width 7 height 7
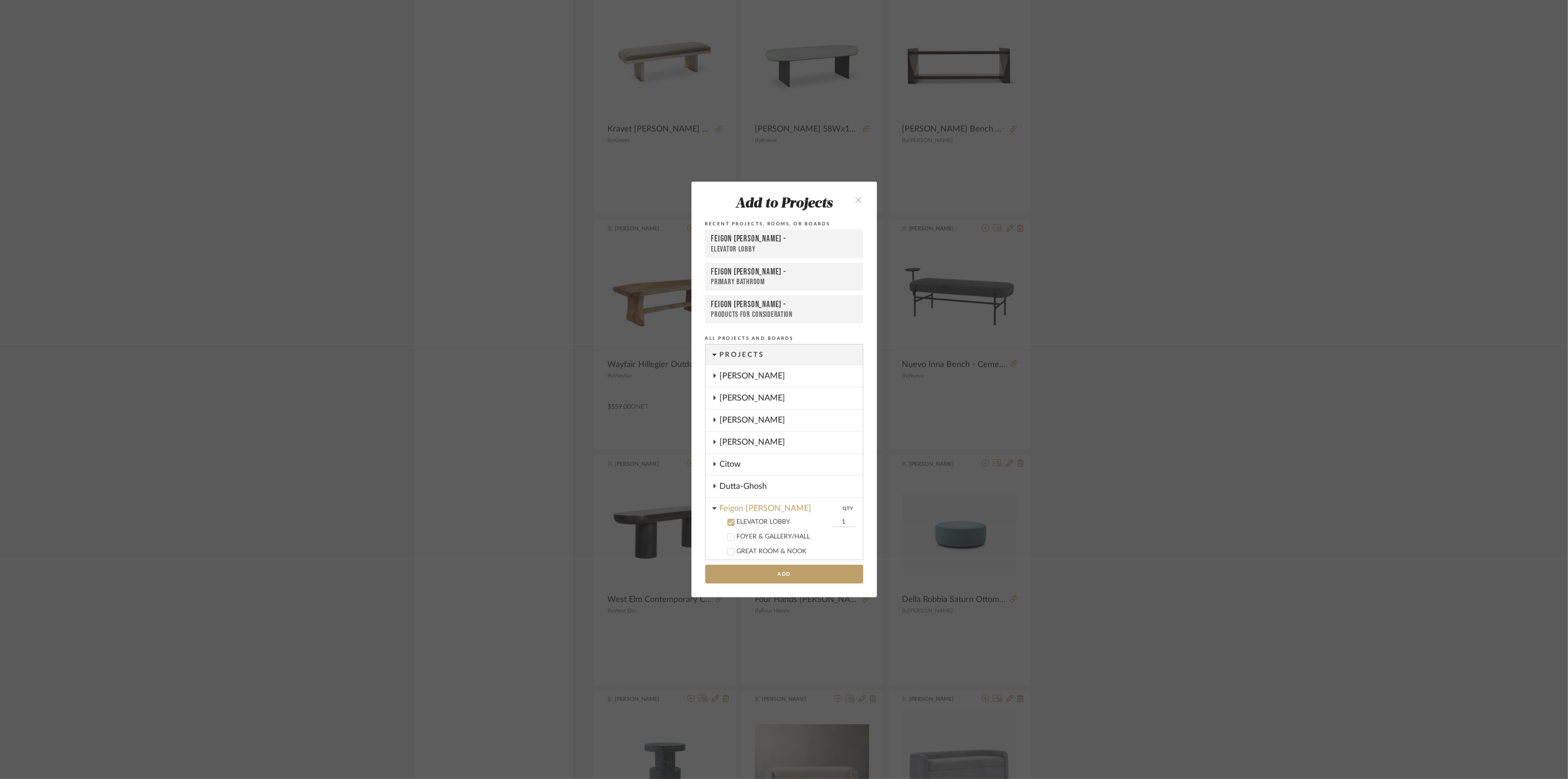
scroll to position [168, 0]
click at [764, 241] on div "Feigon Bialer -" at bounding box center [784, 239] width 146 height 11
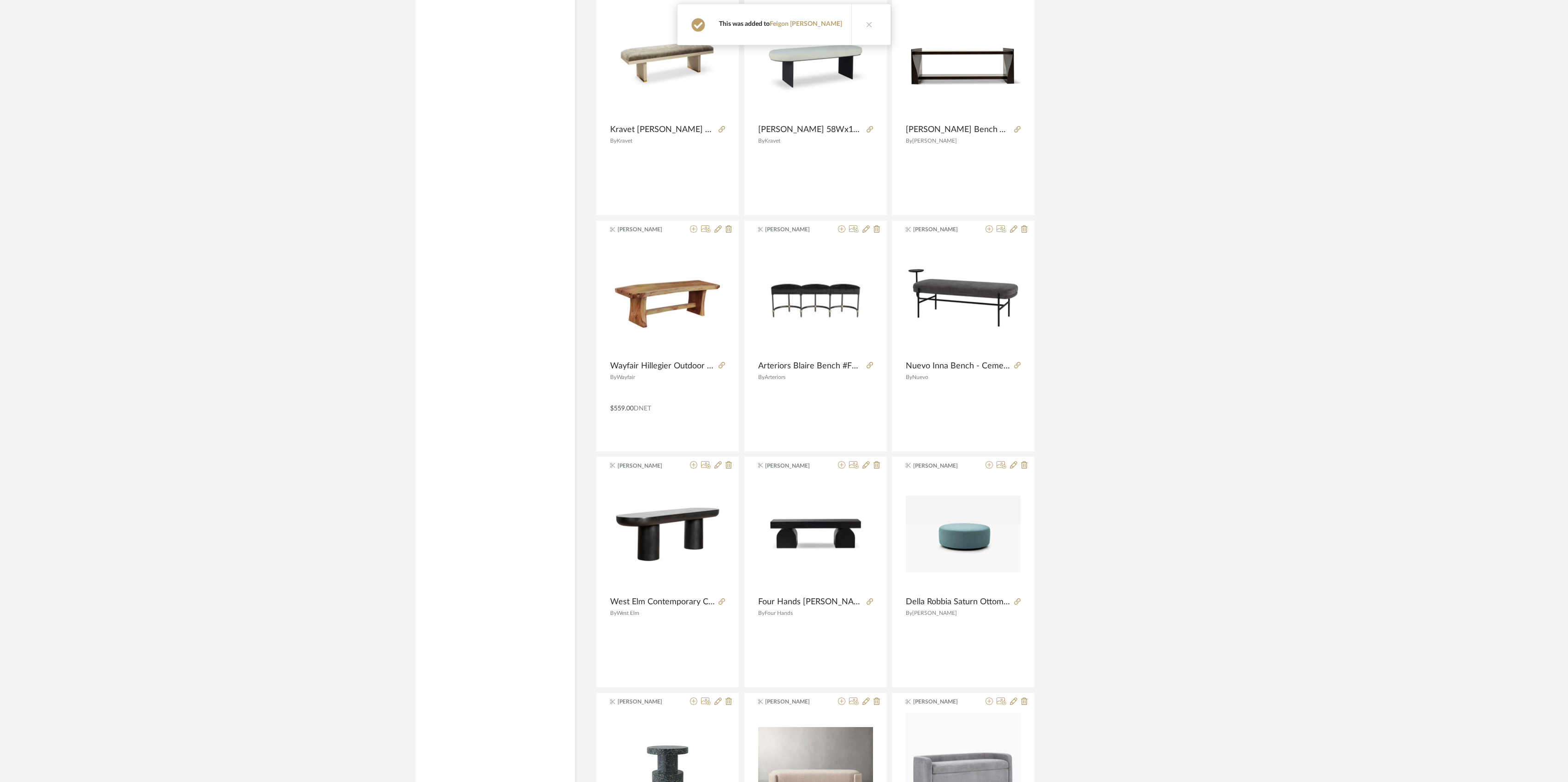
scroll to position [6739, 0]
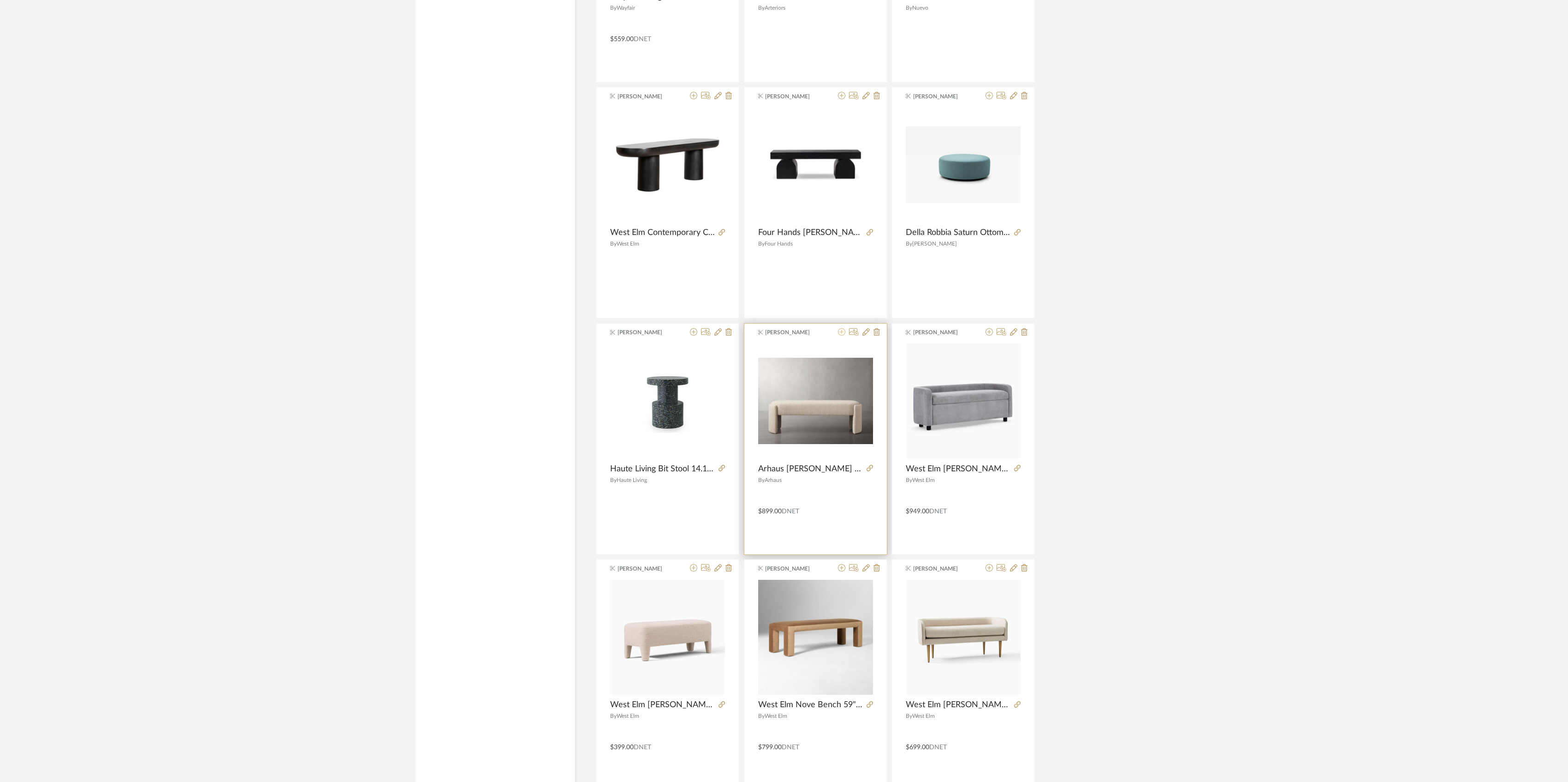
click at [842, 336] on icon at bounding box center [842, 332] width 7 height 7
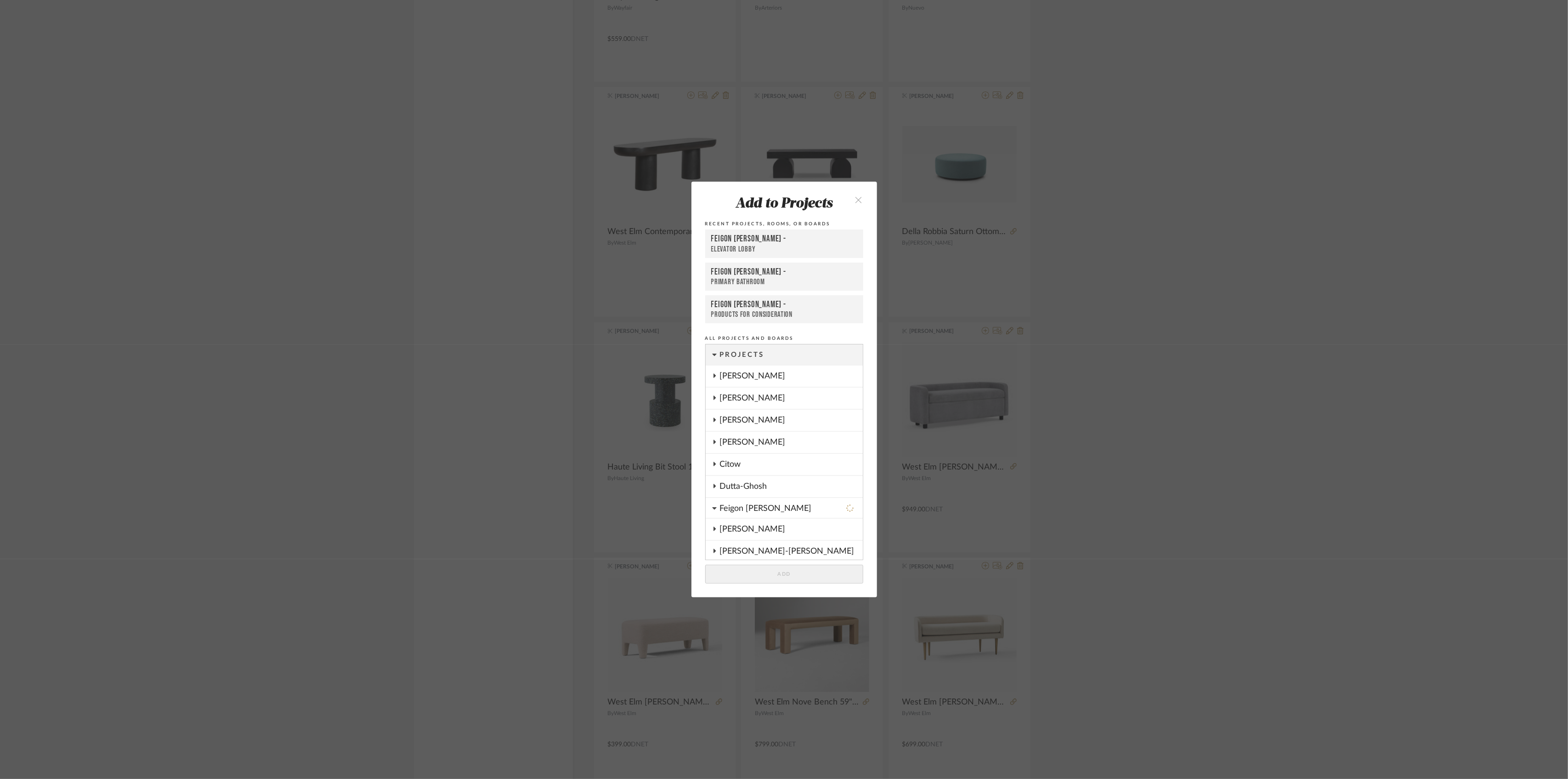
scroll to position [168, 0]
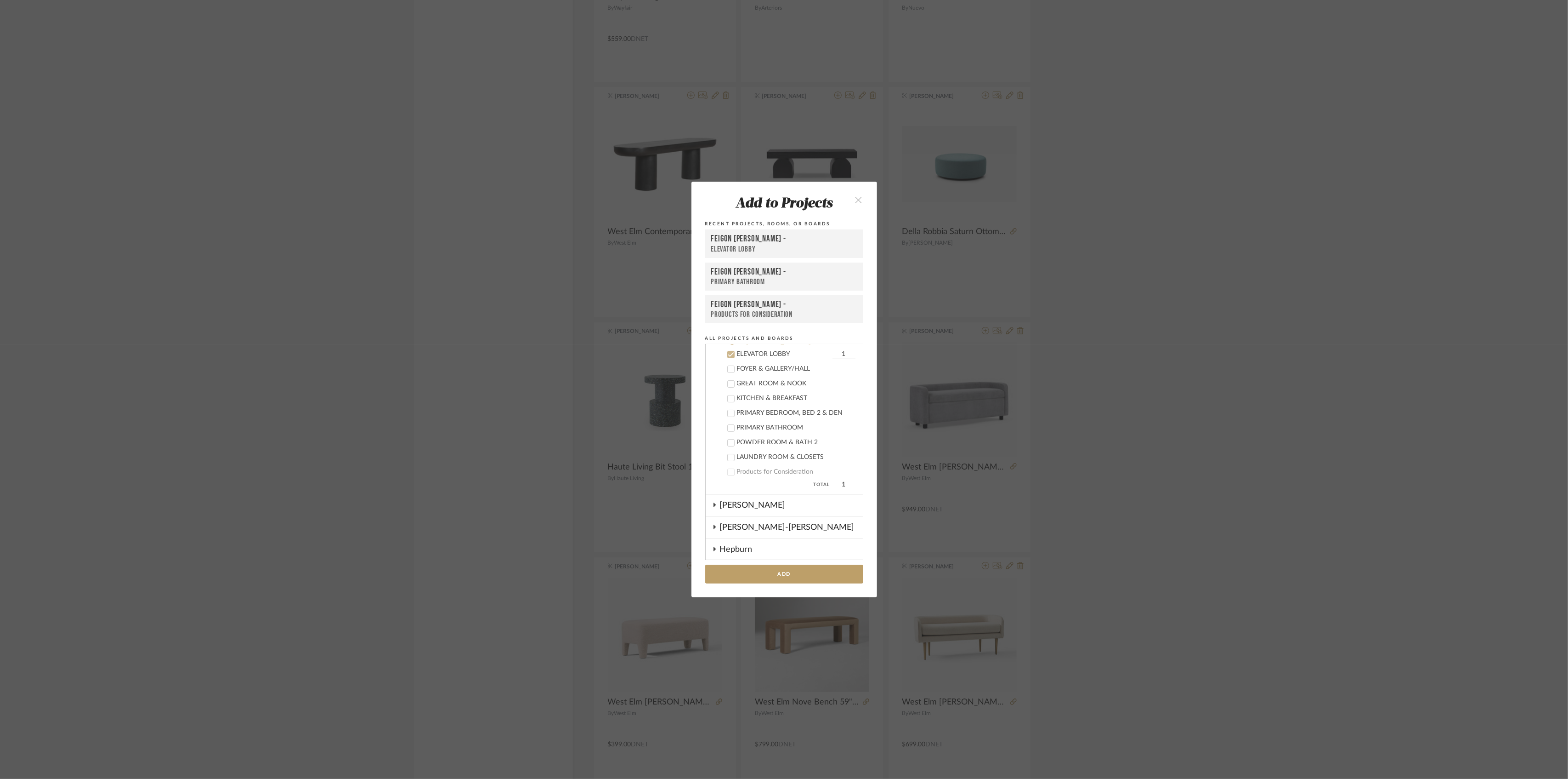
click at [756, 244] on div "ELEVATOR LOBBY" at bounding box center [784, 249] width 146 height 10
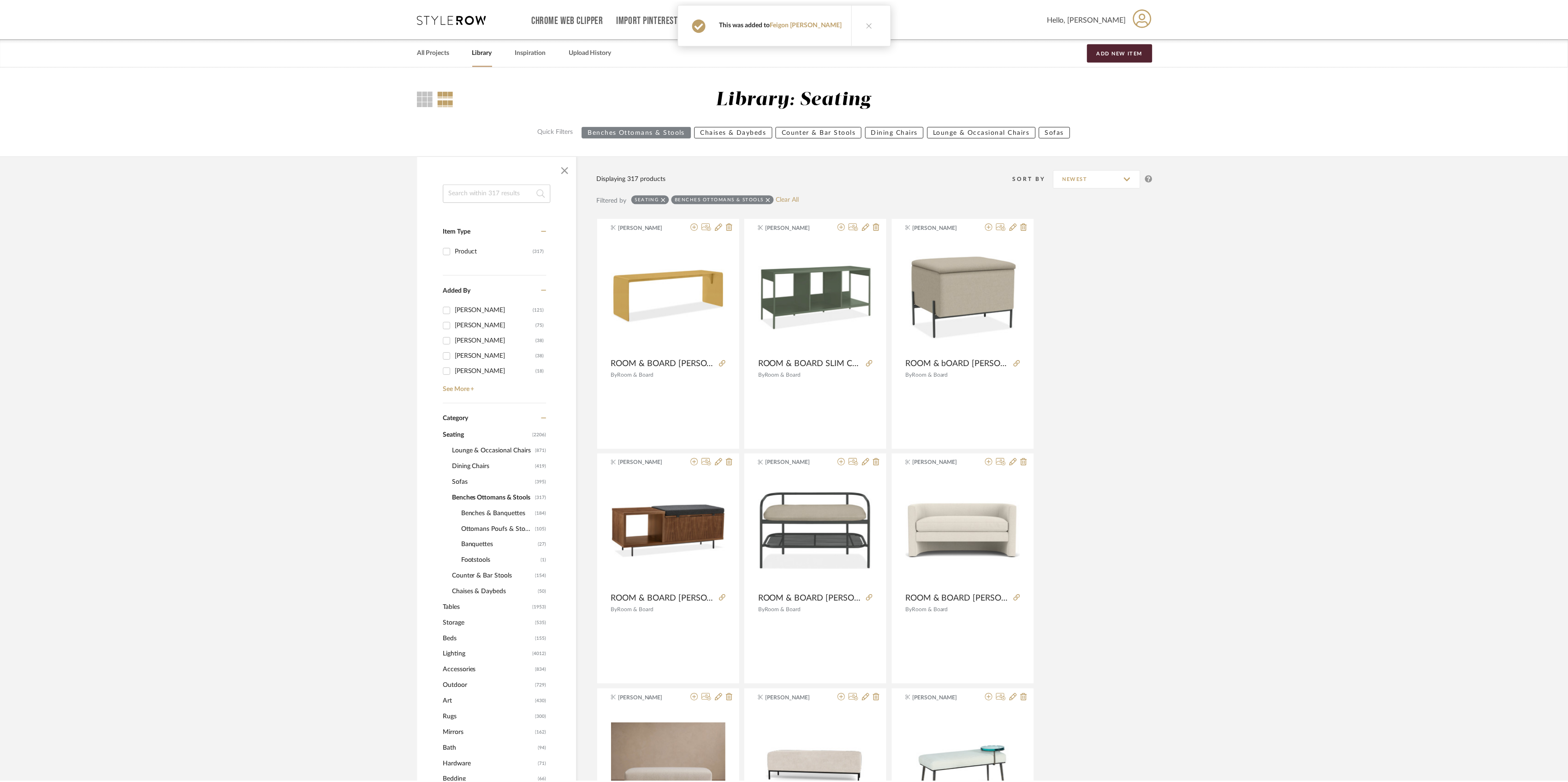
scroll to position [6739, 0]
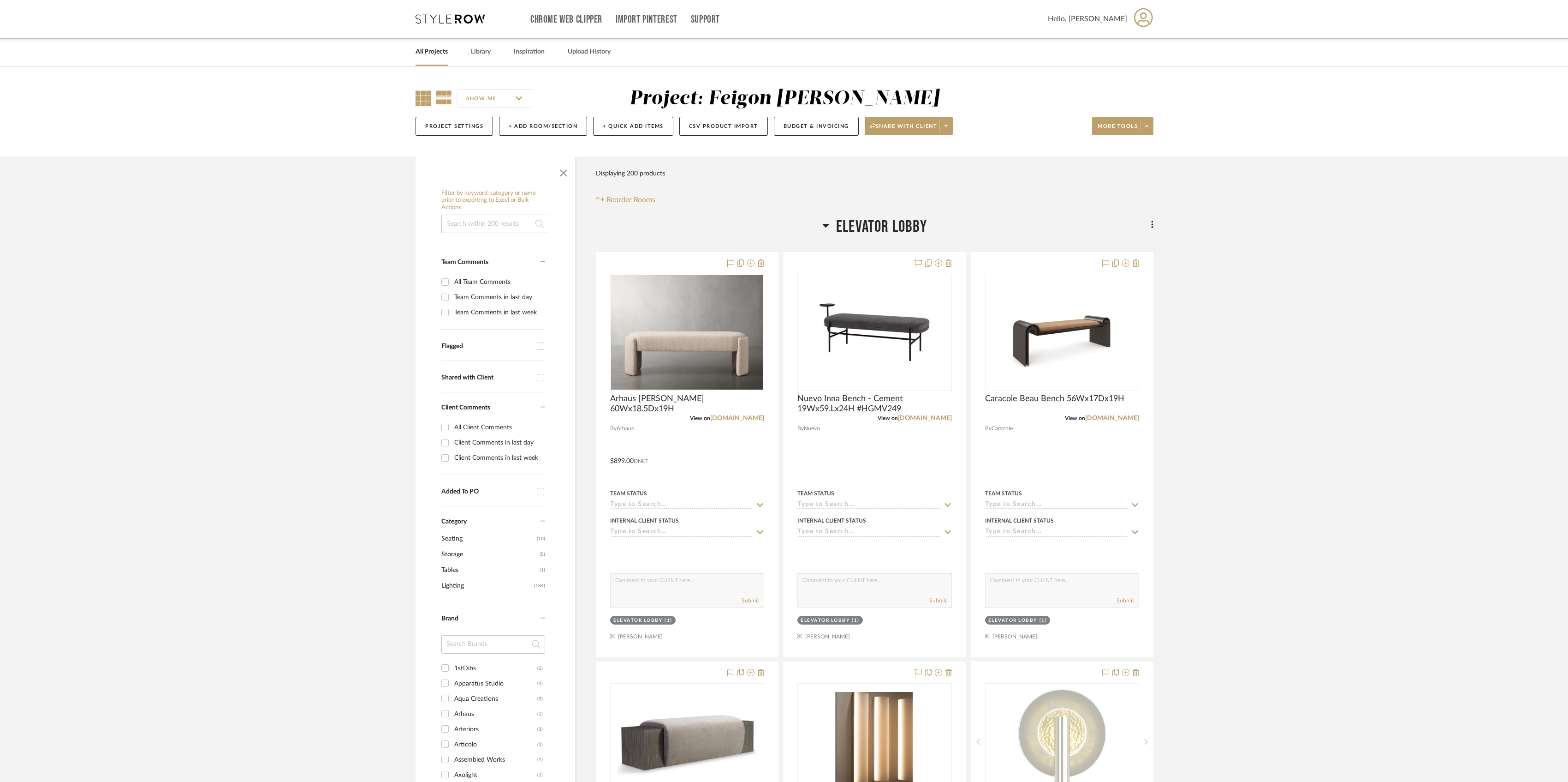
click at [420, 97] on icon at bounding box center [423, 98] width 16 height 16
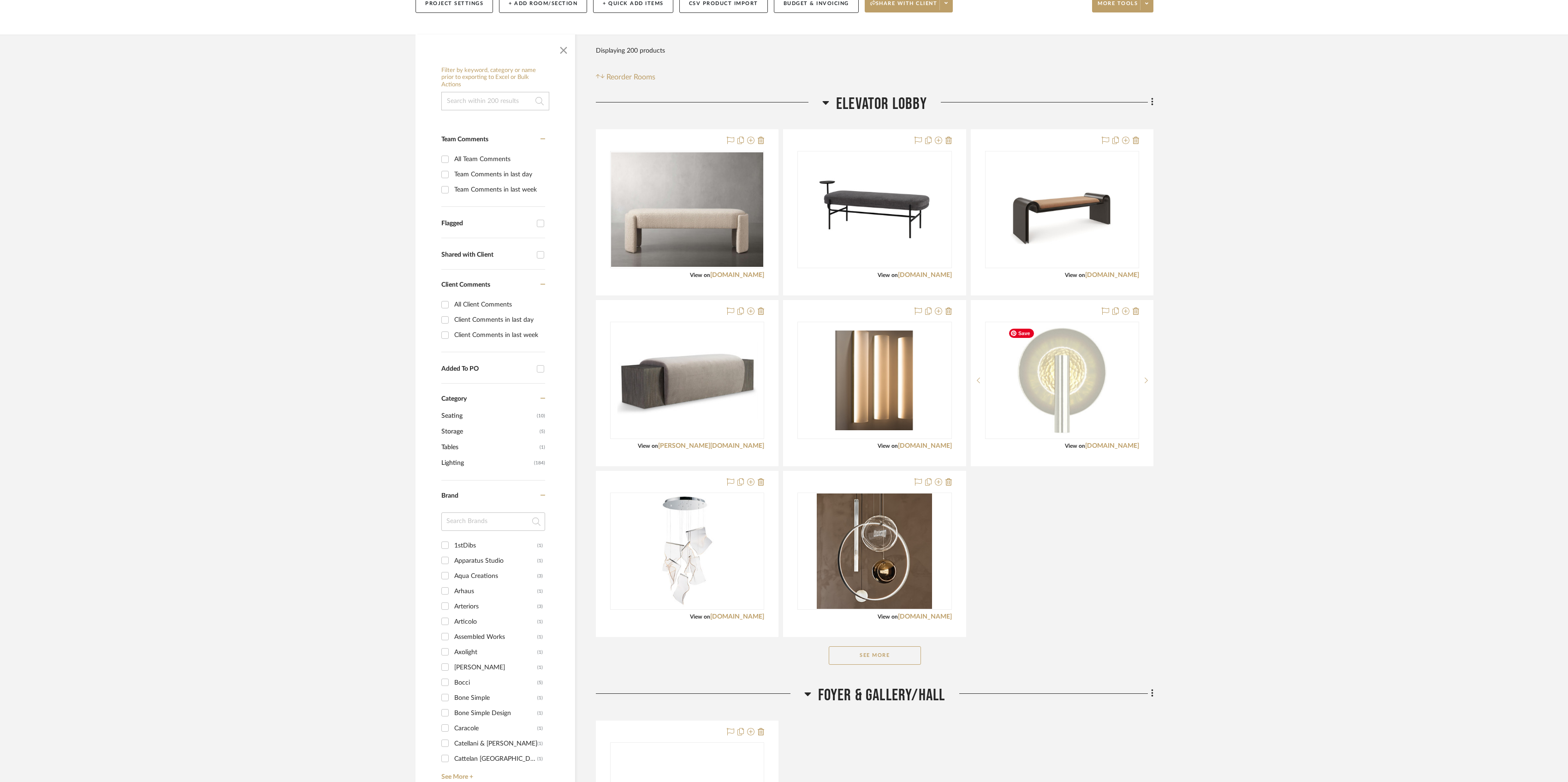
scroll to position [185, 0]
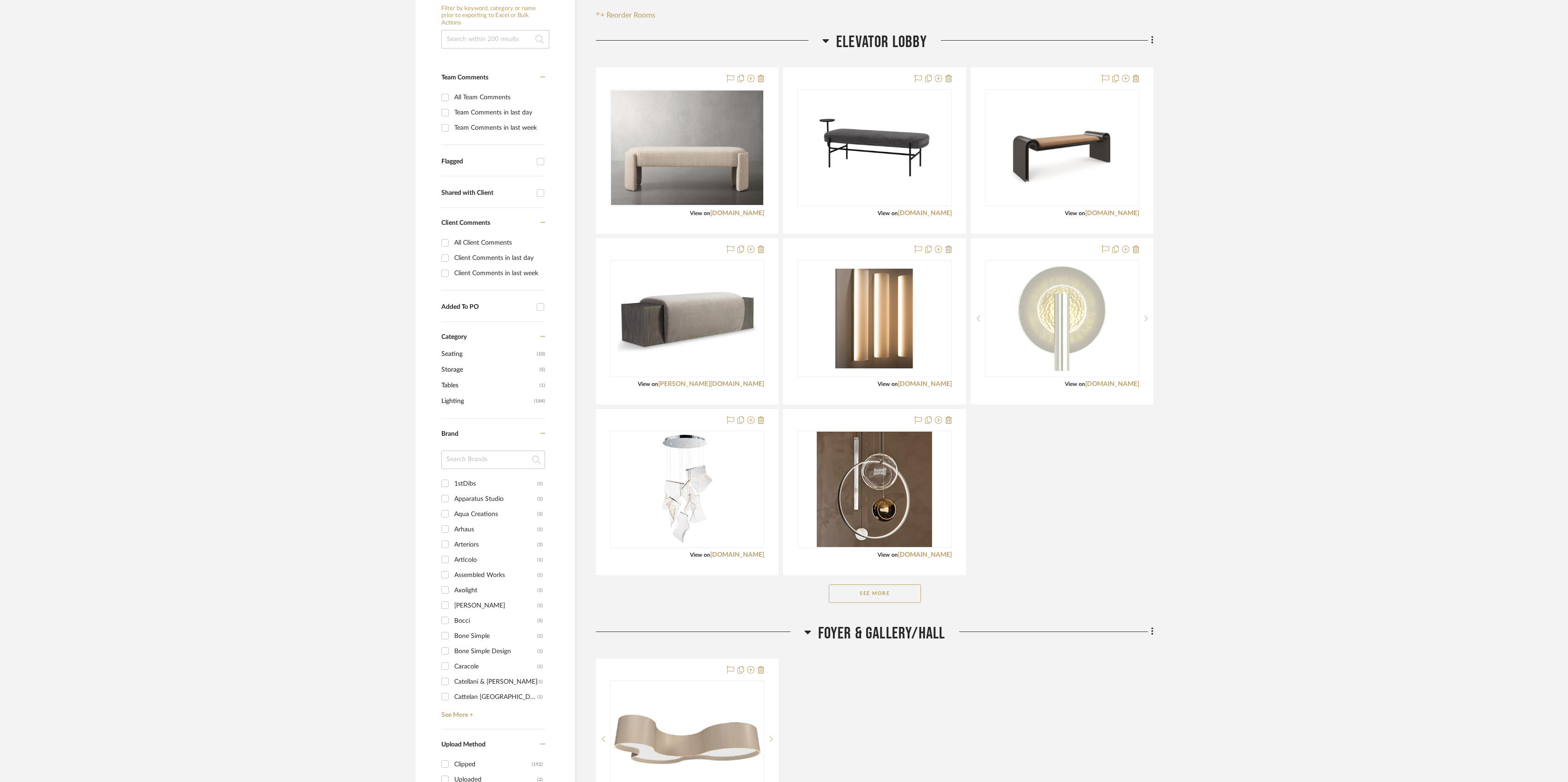
click at [900, 597] on button "See More" at bounding box center [875, 594] width 92 height 18
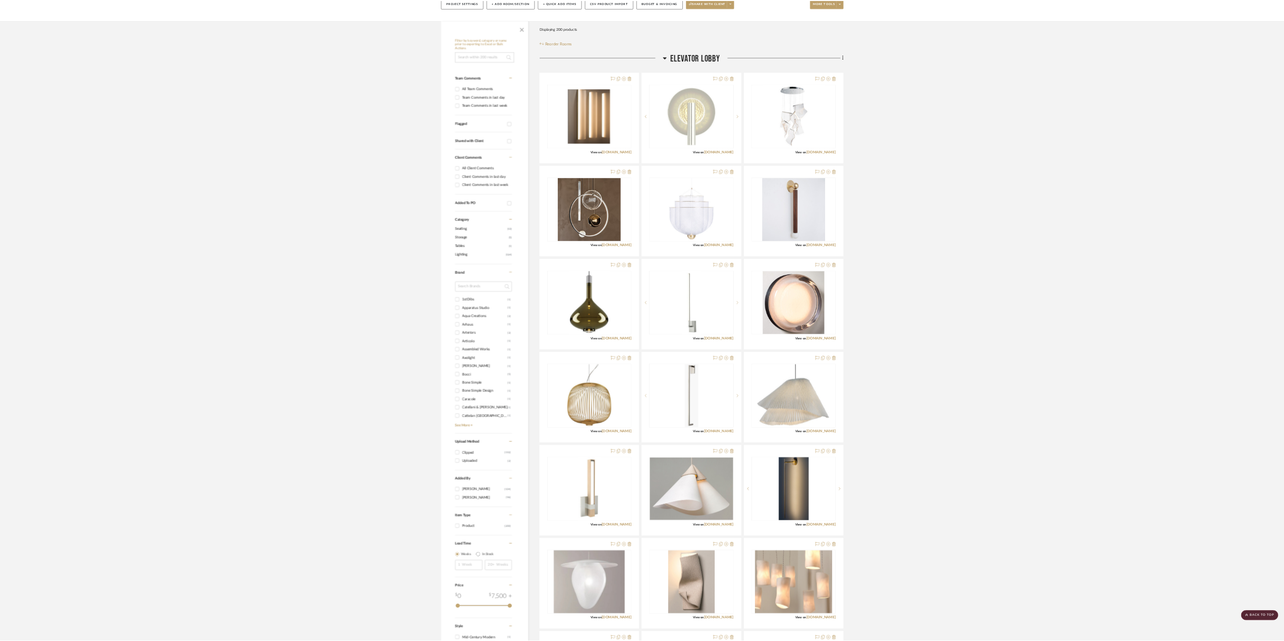
scroll to position [0, 0]
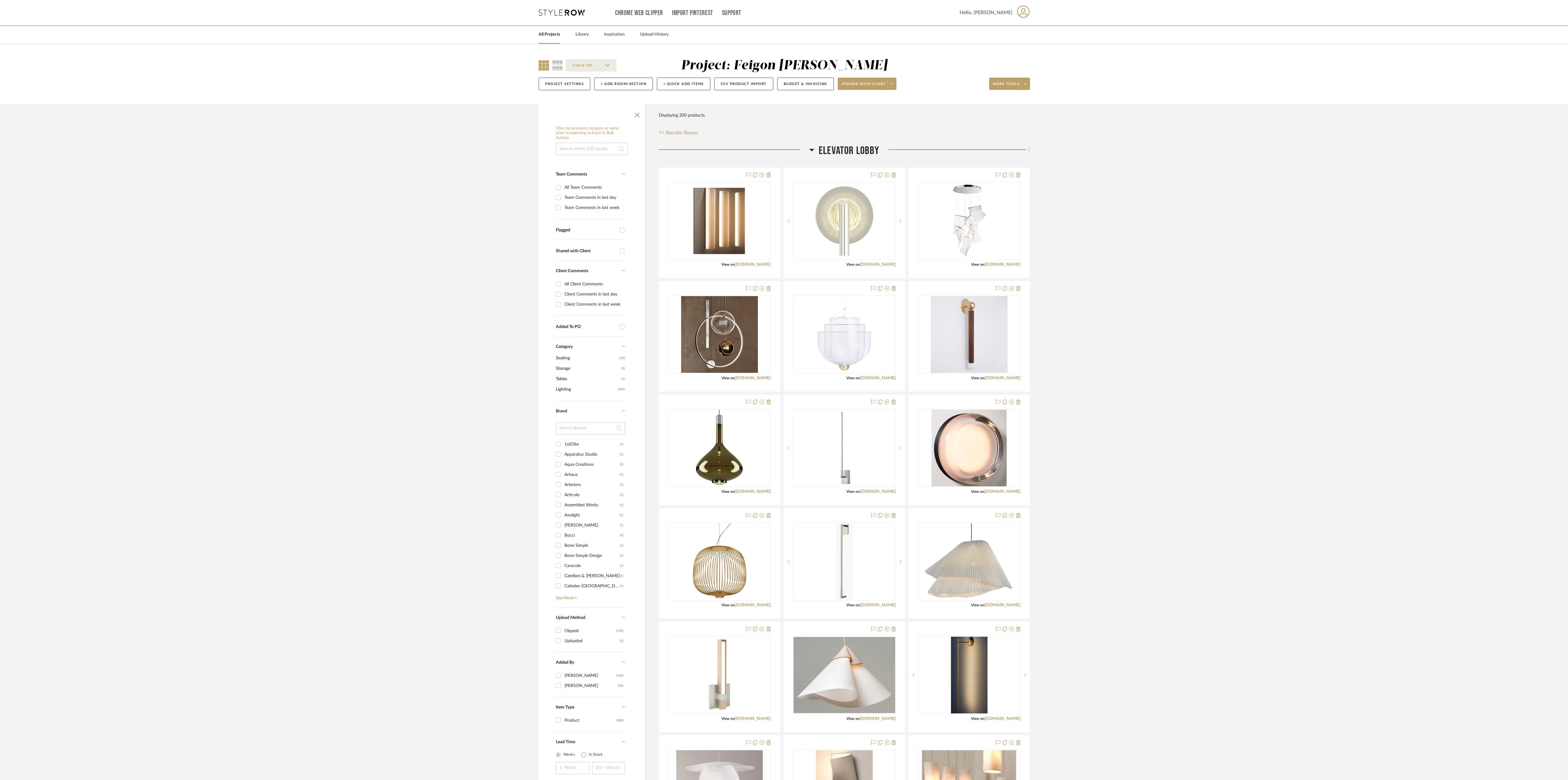
click at [1029, 150] on icon at bounding box center [1029, 150] width 1 height 5
click at [1048, 190] on div at bounding box center [784, 390] width 1568 height 780
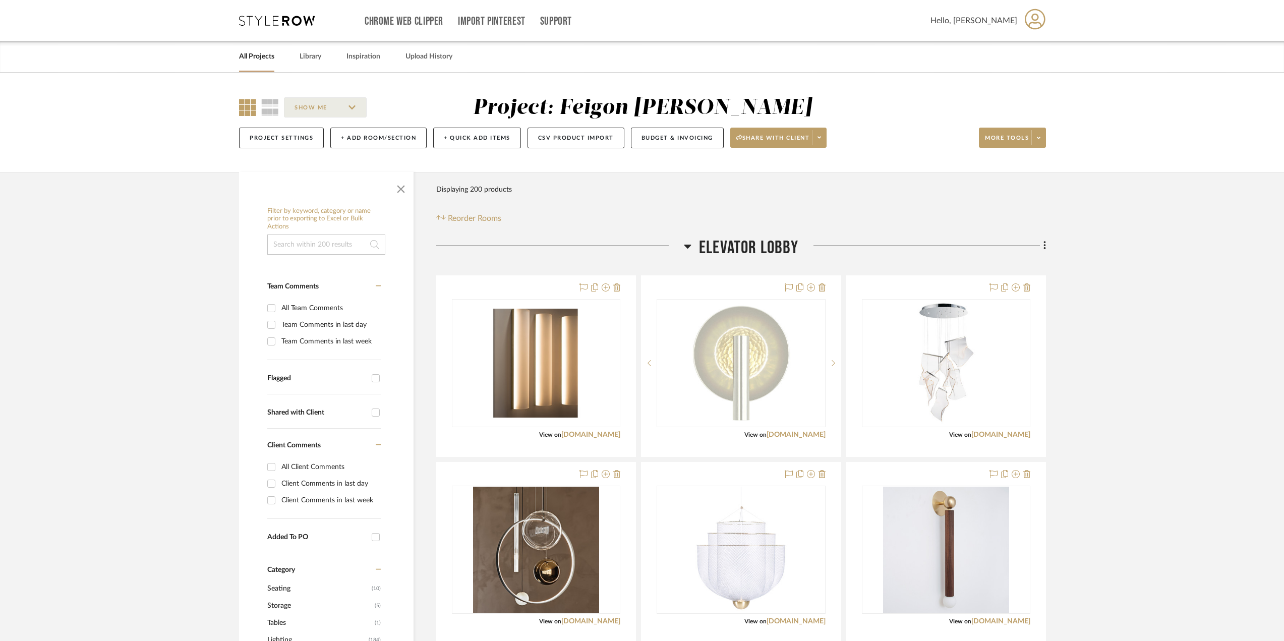
click at [1045, 246] on icon at bounding box center [1045, 246] width 2 height 9
click at [1153, 332] on div at bounding box center [642, 320] width 1284 height 641
click at [1046, 141] on button "More tools" at bounding box center [1012, 138] width 67 height 20
click at [1020, 266] on span "Export Presentation" at bounding box center [1022, 263] width 65 height 9
